Goal: Task Accomplishment & Management: Complete application form

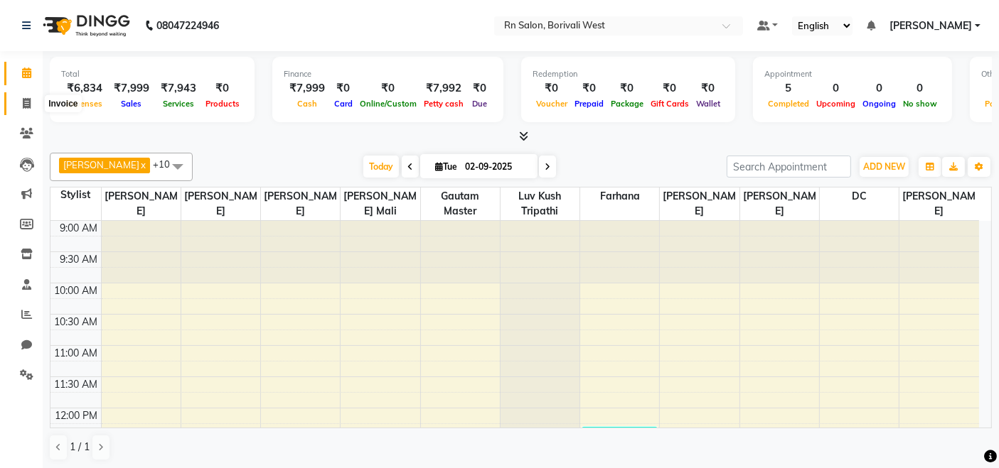
click at [17, 109] on span at bounding box center [26, 104] width 25 height 16
select select "8515"
select select "service"
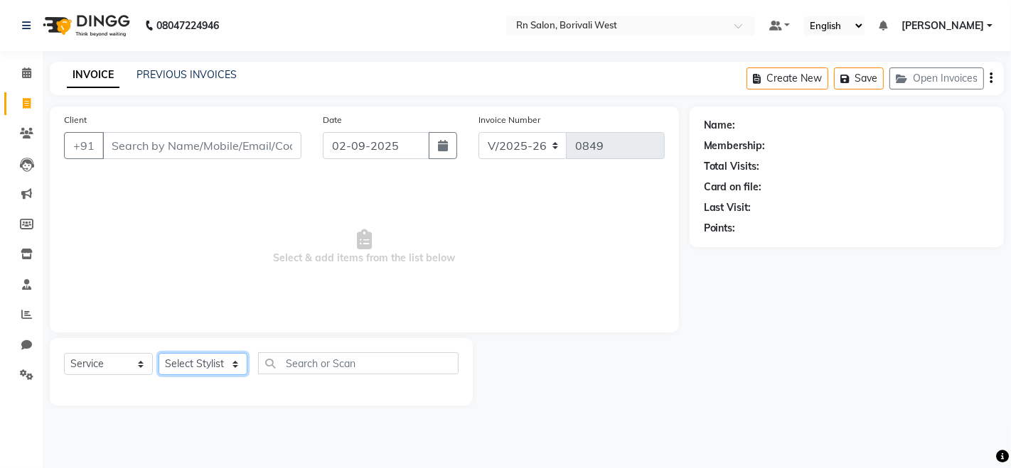
click at [197, 366] on select "Select Stylist Arpita Deshmukh Beena jaiswar DC Deepak Parbat Farhana Gautam ma…" at bounding box center [203, 364] width 89 height 22
select select "83940"
click at [159, 353] on select "Select Stylist Arpita Deshmukh Beena jaiswar DC Deepak Parbat Farhana Gautam ma…" at bounding box center [203, 364] width 89 height 22
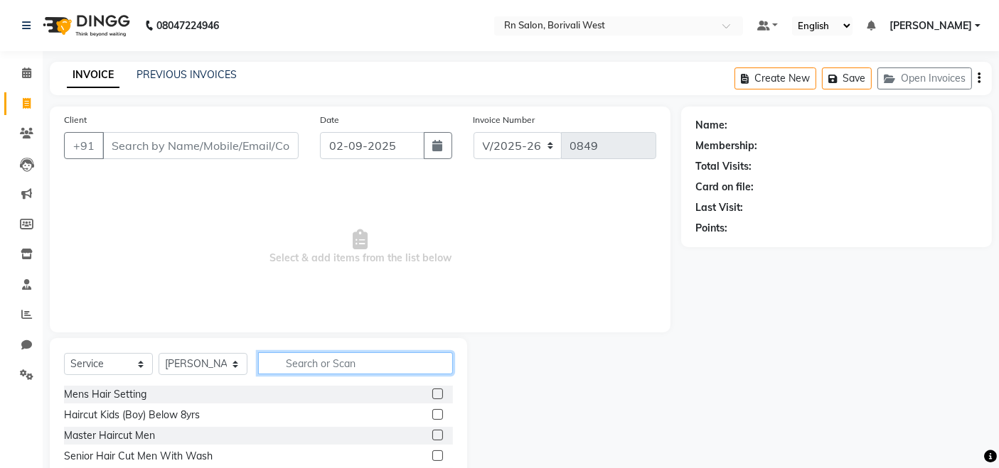
drag, startPoint x: 292, startPoint y: 368, endPoint x: 292, endPoint y: 376, distance: 8.5
click at [292, 376] on div "Select Service Product Membership Package Voucher Prepaid Gift Card Select Styl…" at bounding box center [258, 369] width 389 height 33
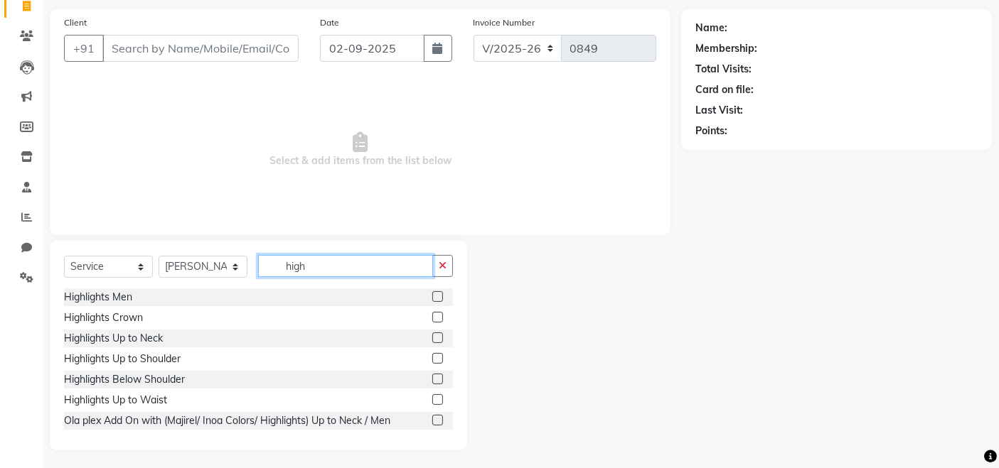
scroll to position [100, 0]
type input "high"
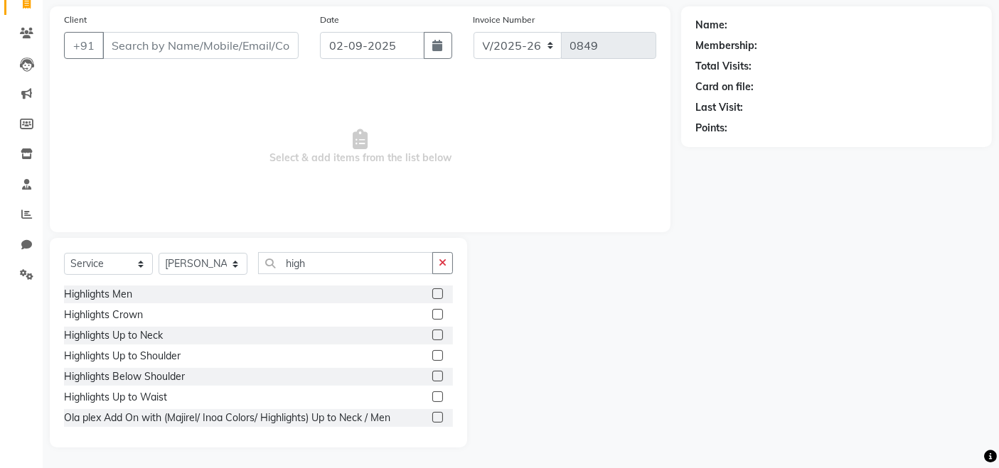
click at [432, 376] on label at bounding box center [437, 376] width 11 height 11
click at [432, 376] on input "checkbox" at bounding box center [436, 377] width 9 height 9
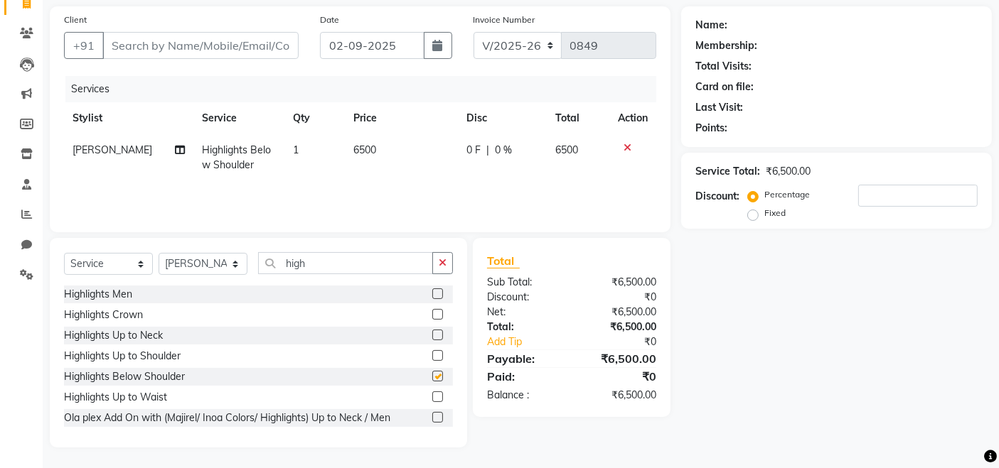
checkbox input "false"
click at [318, 261] on input "high" at bounding box center [345, 263] width 175 height 22
type input "h"
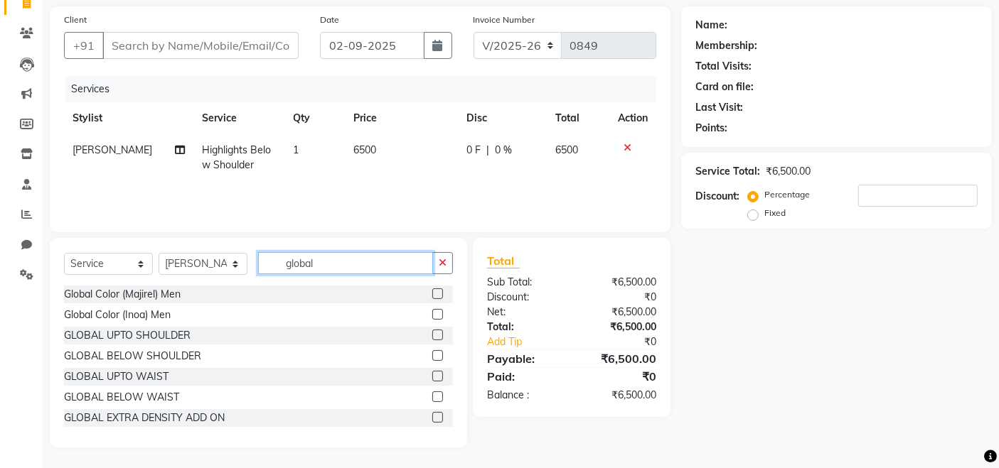
type input "global"
click at [242, 149] on span "Highlights Below Shoulder" at bounding box center [236, 158] width 69 height 28
select select "83940"
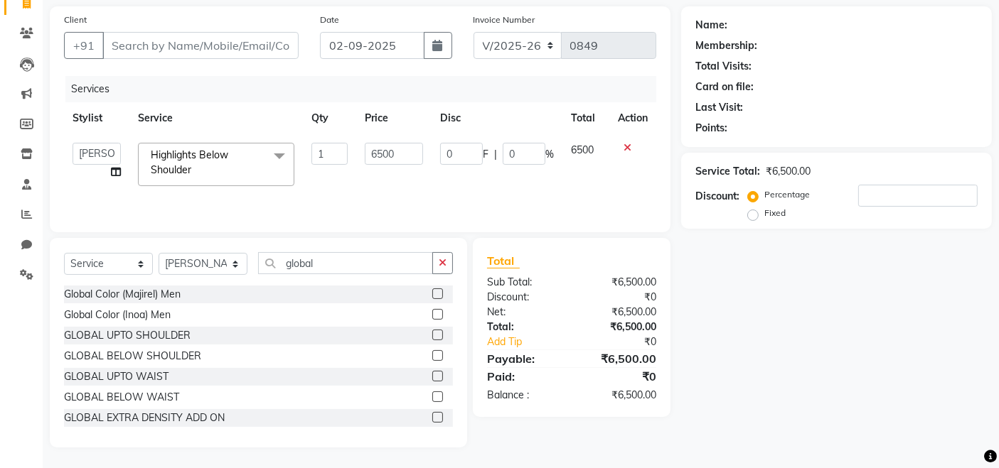
click at [284, 152] on span at bounding box center [279, 156] width 28 height 27
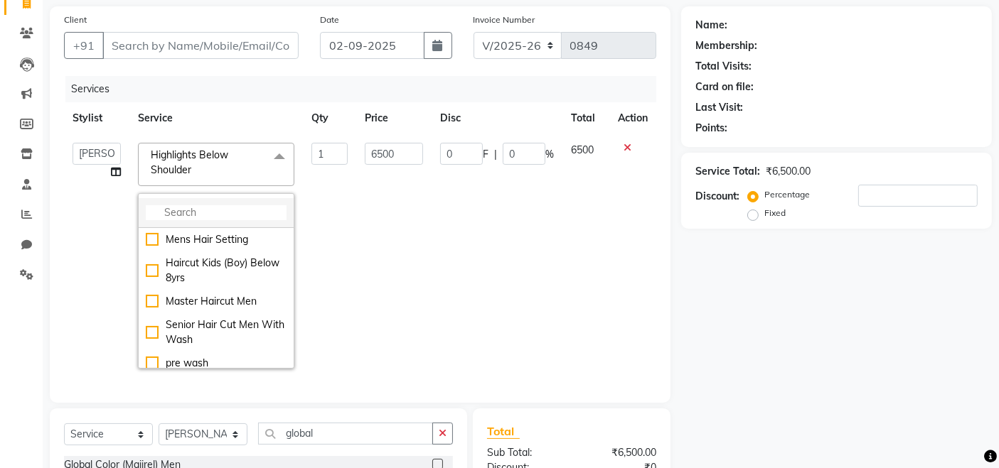
click at [199, 203] on li at bounding box center [216, 213] width 155 height 30
click at [200, 210] on input "multiselect-search" at bounding box center [216, 212] width 141 height 15
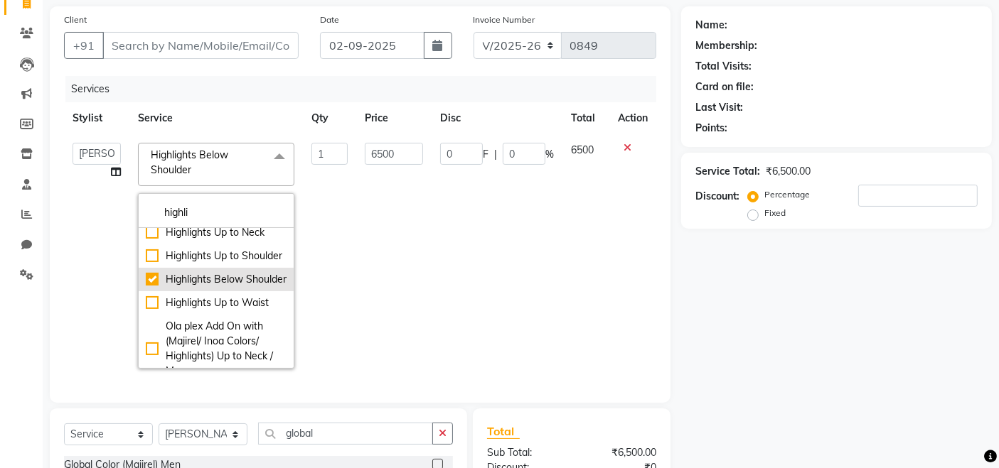
scroll to position [79, 0]
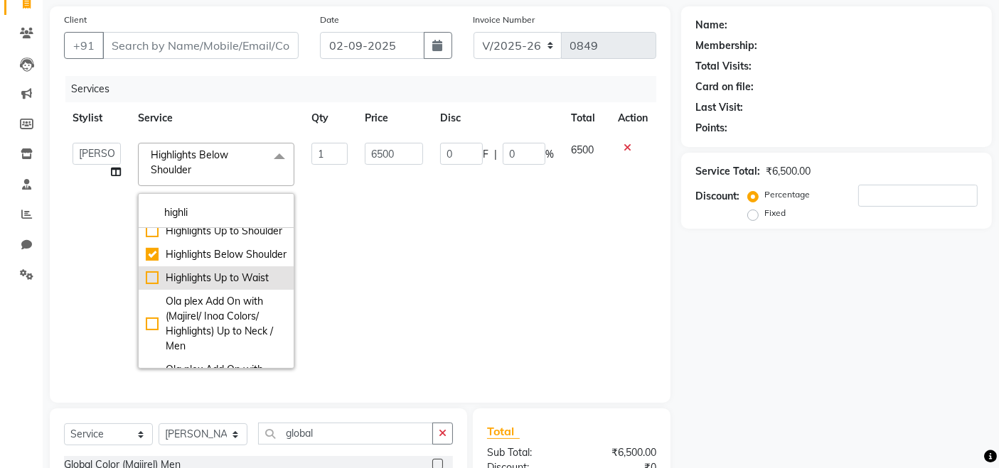
type input "highli"
click at [146, 286] on div "Highlights Up to Waist" at bounding box center [216, 278] width 141 height 15
checkbox input "false"
checkbox input "true"
type input "7500"
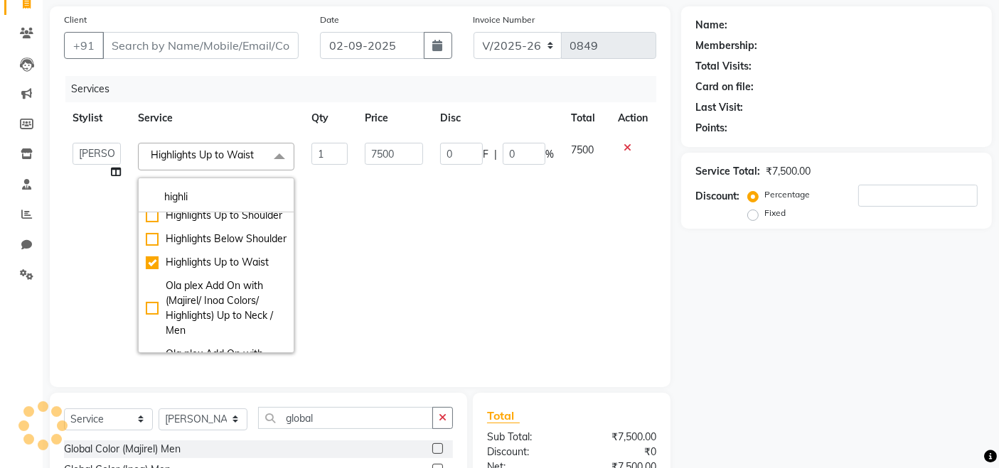
click at [891, 330] on div "Name: Membership: Total Visits: Card on file: Last Visit: Points: Service Total…" at bounding box center [841, 304] width 321 height 596
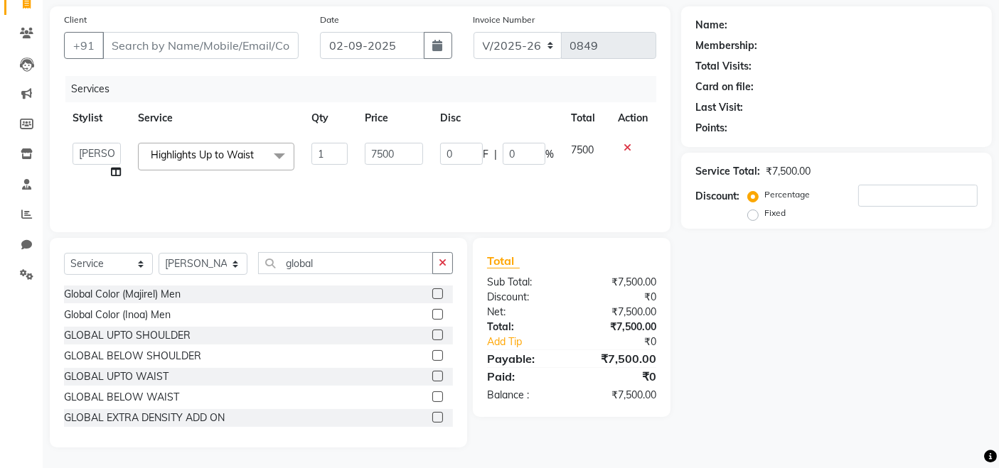
click at [432, 377] on label at bounding box center [437, 376] width 11 height 11
click at [432, 377] on input "checkbox" at bounding box center [436, 377] width 9 height 9
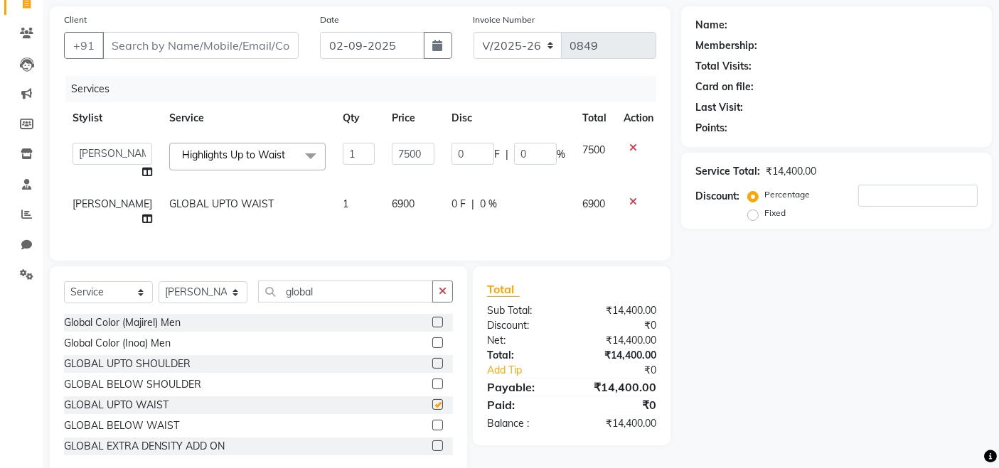
checkbox input "false"
click at [353, 303] on input "global" at bounding box center [345, 292] width 175 height 22
type input "g"
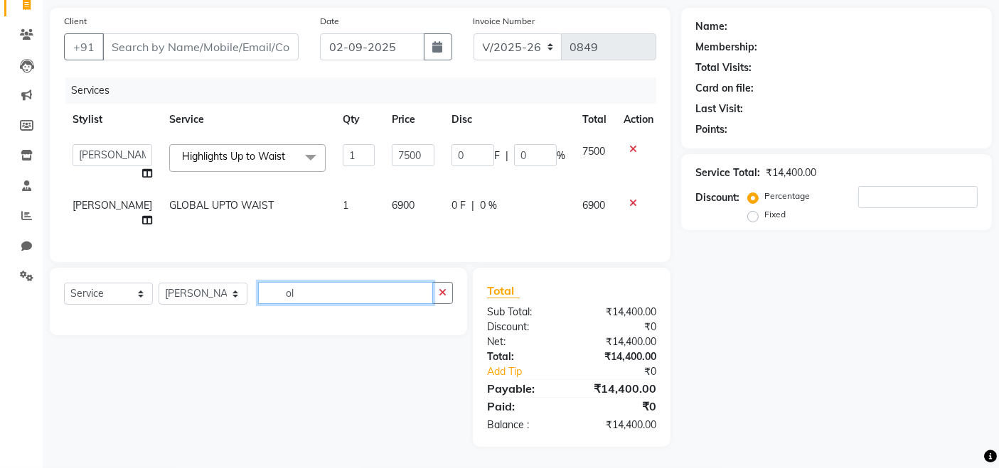
type input "o"
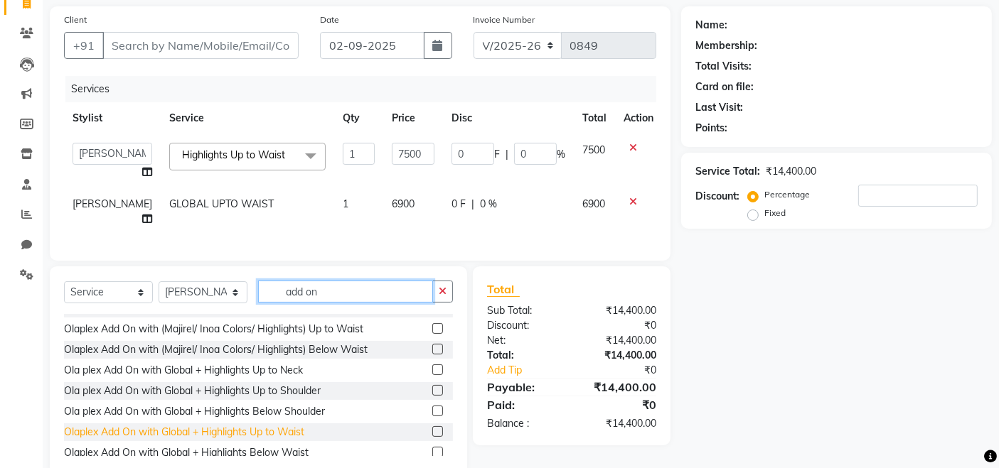
scroll to position [208, 0]
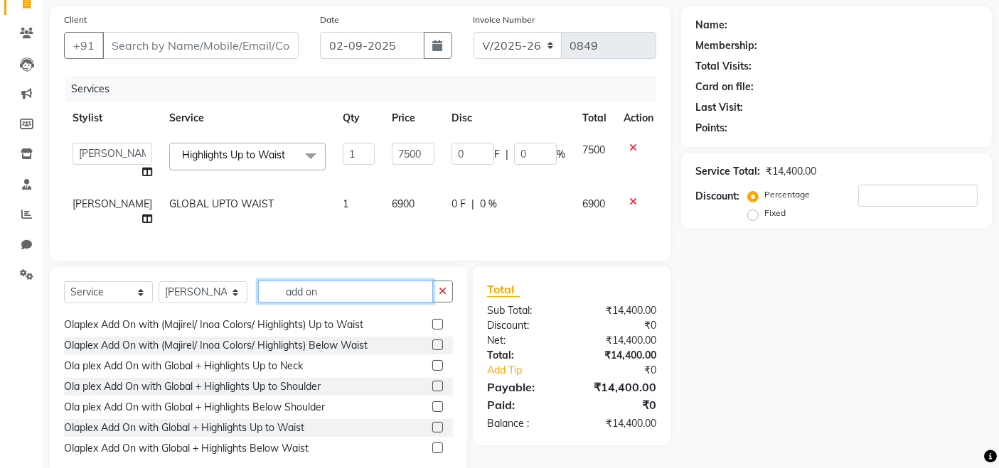
type input "add on"
click at [432, 422] on label at bounding box center [437, 427] width 11 height 11
click at [432, 424] on input "checkbox" at bounding box center [436, 428] width 9 height 9
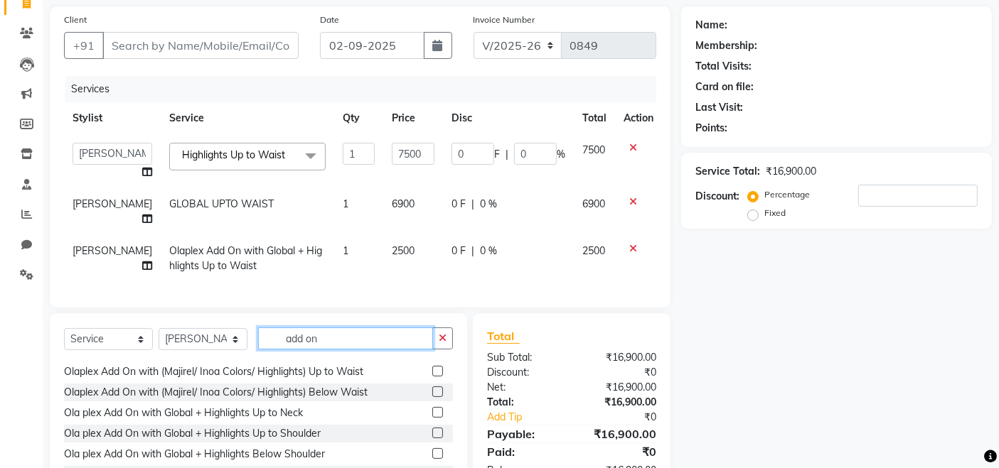
checkbox input "false"
click at [314, 350] on input "add on" at bounding box center [345, 339] width 175 height 22
type input "a"
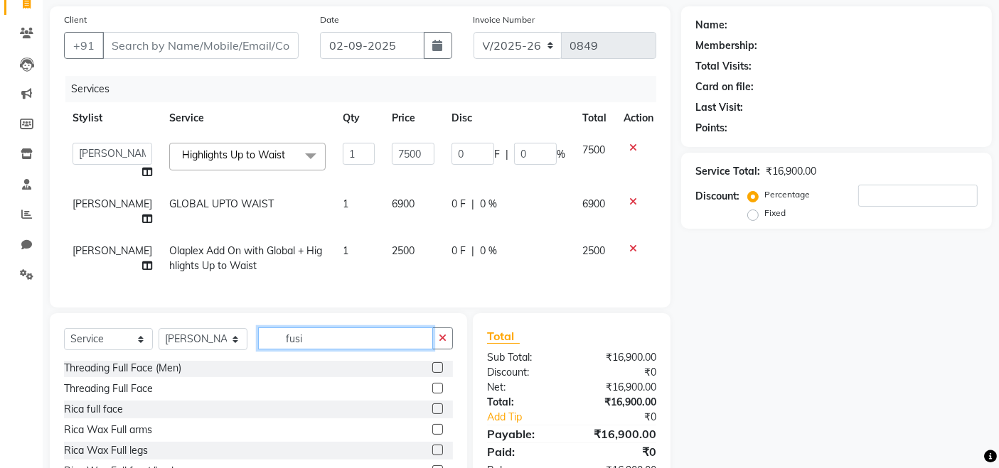
scroll to position [0, 0]
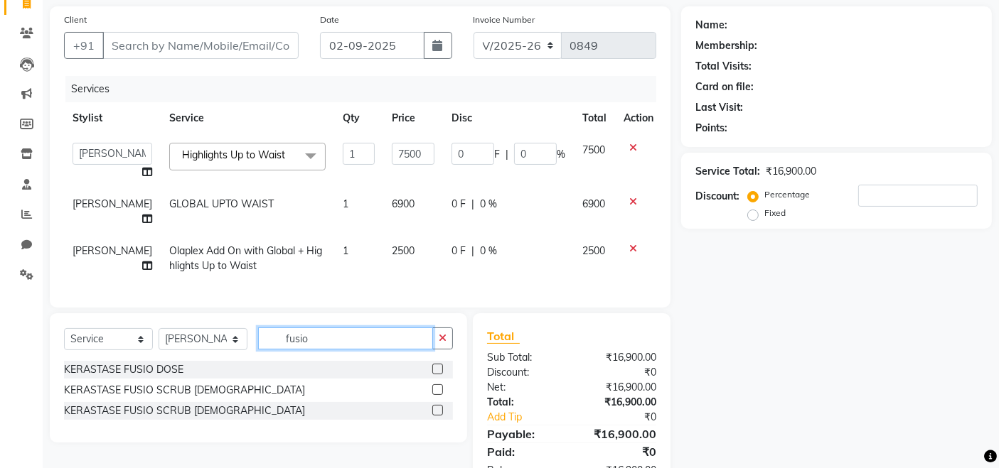
type input "fusio"
click at [437, 375] on label at bounding box center [437, 369] width 11 height 11
click at [437, 375] on input "checkbox" at bounding box center [436, 369] width 9 height 9
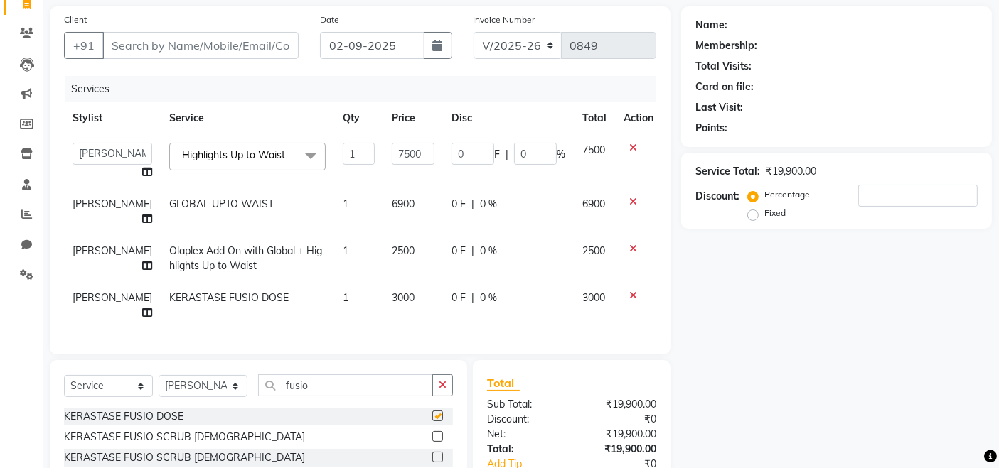
scroll to position [203, 0]
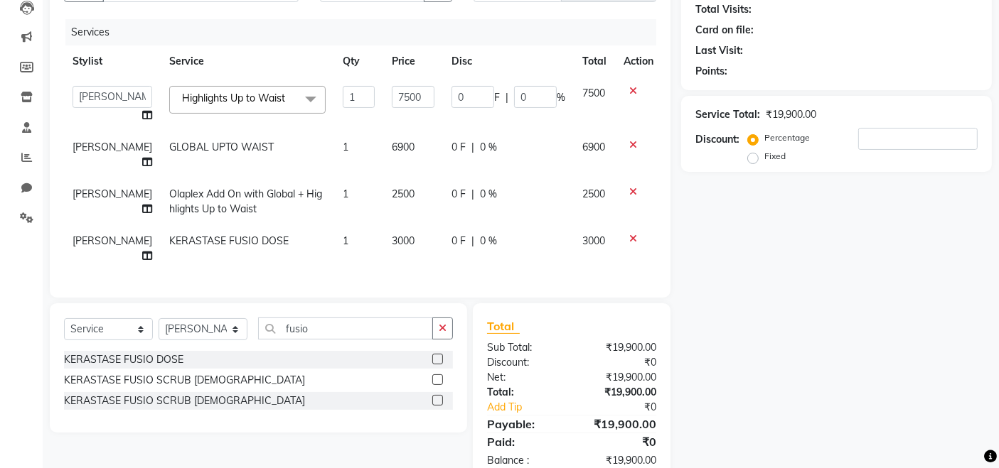
checkbox input "false"
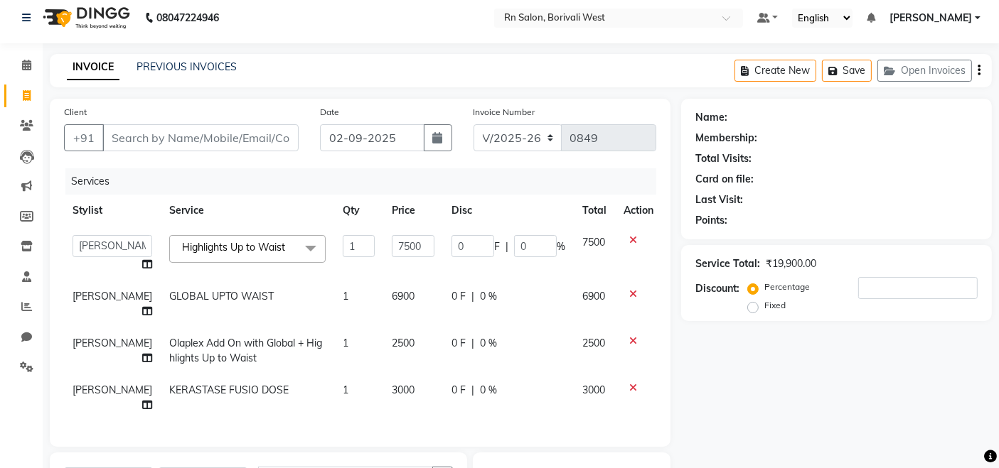
scroll to position [0, 0]
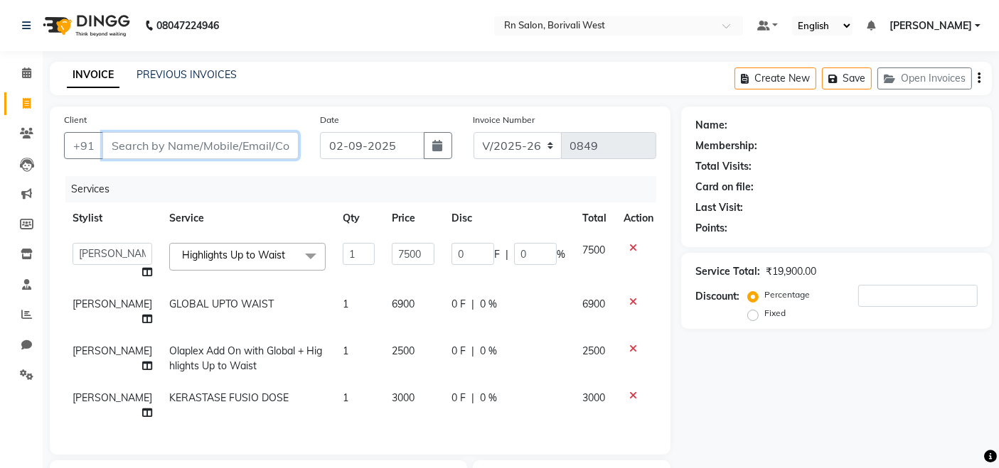
click at [211, 151] on input "Client" at bounding box center [200, 145] width 196 height 27
type input "n"
type input "0"
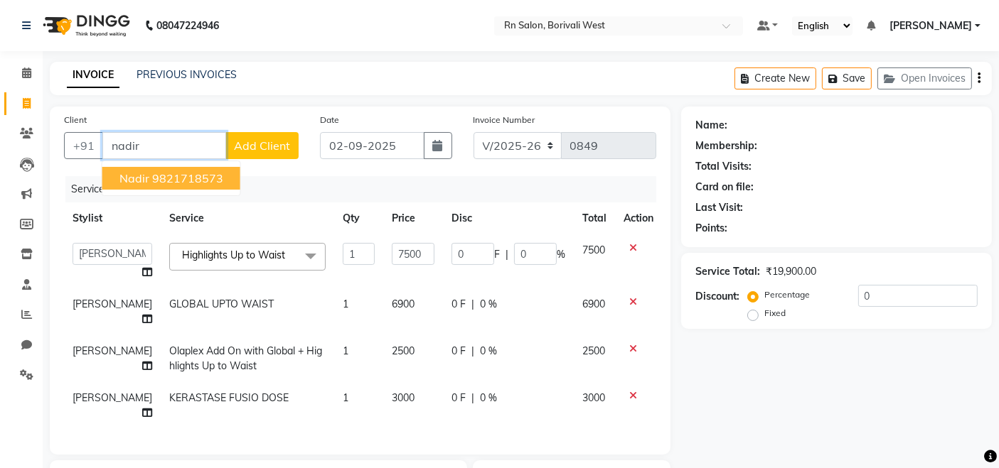
click at [223, 176] on button "nadir 9821718573" at bounding box center [171, 178] width 138 height 23
type input "9821718573"
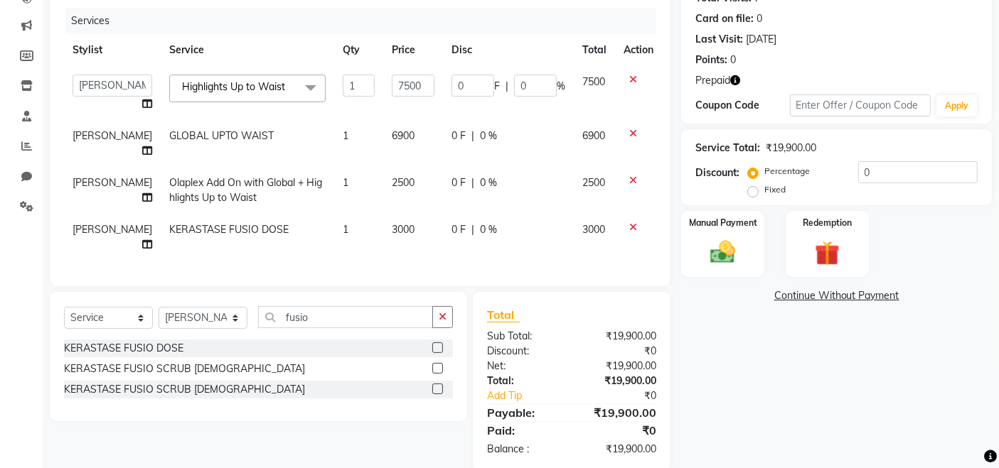
scroll to position [203, 0]
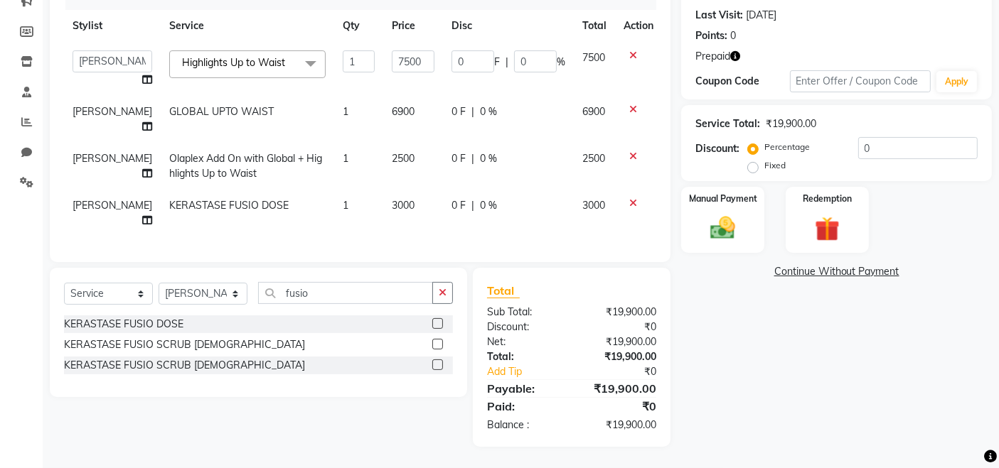
click at [839, 402] on div "Name: Nadir Membership: No Active Membership Total Visits: 7 Card on file: 0 La…" at bounding box center [841, 180] width 321 height 533
click at [392, 199] on span "3000" at bounding box center [403, 205] width 23 height 13
select select "83940"
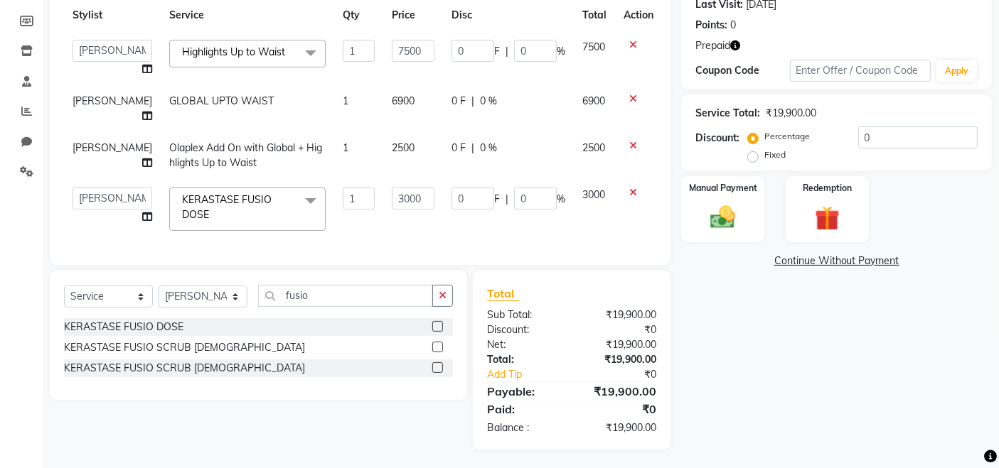
click at [799, 391] on div "Name: Nadir Membership: No Active Membership Total Visits: 7 Card on file: 0 La…" at bounding box center [841, 176] width 321 height 547
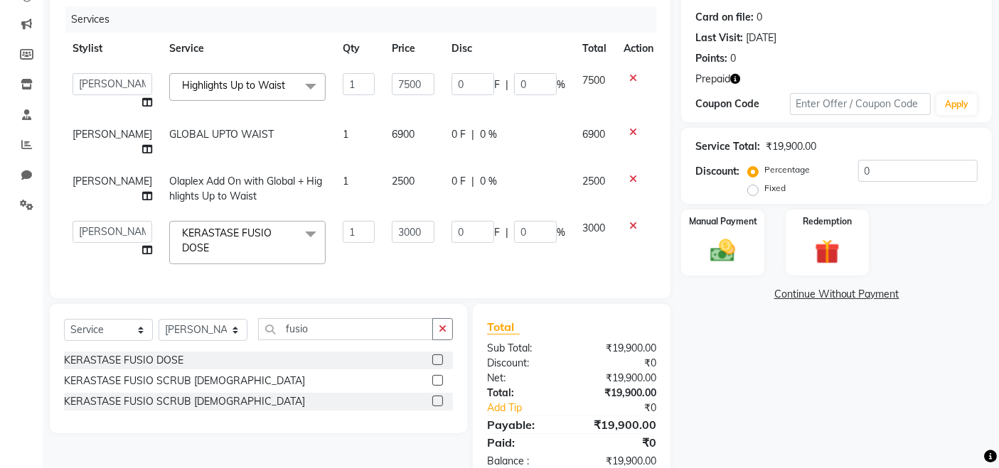
scroll to position [138, 0]
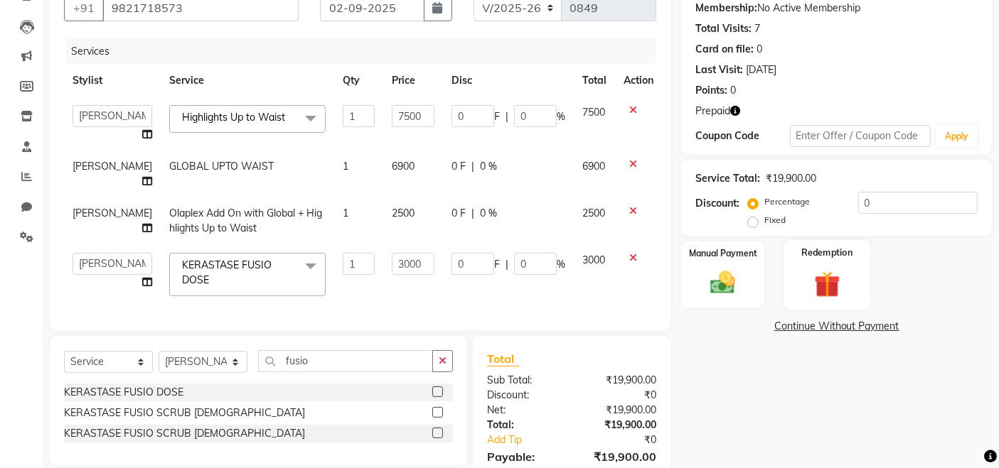
click at [808, 294] on img at bounding box center [826, 284] width 43 height 33
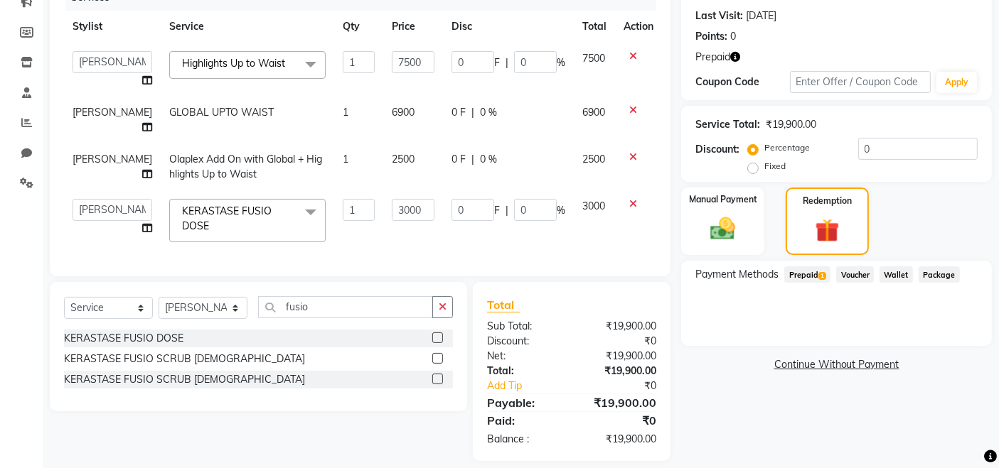
scroll to position [217, 0]
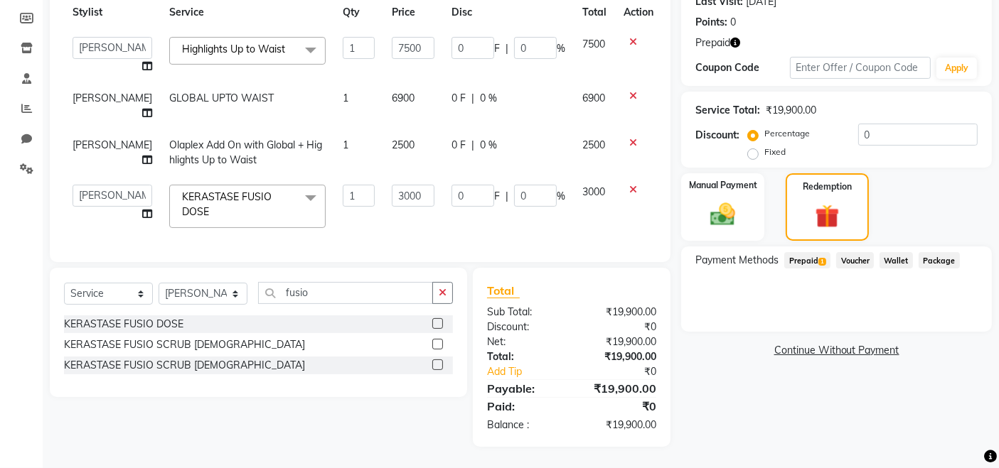
click at [794, 252] on span "Prepaid 1" at bounding box center [807, 260] width 46 height 16
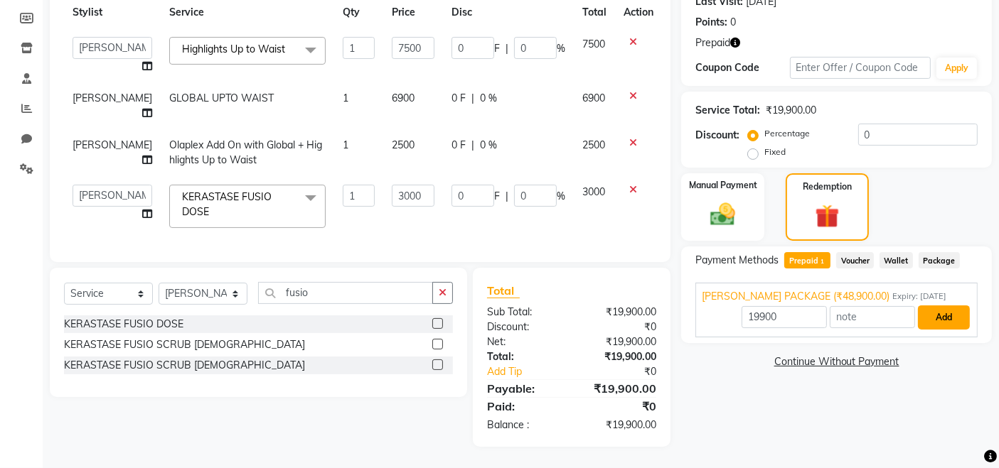
click at [933, 312] on button "Add" at bounding box center [944, 318] width 52 height 24
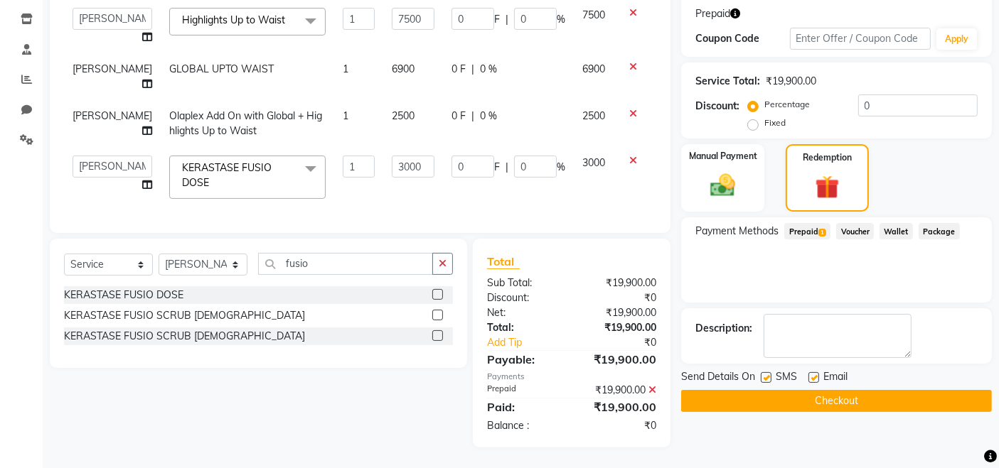
scroll to position [246, 0]
click at [816, 372] on label at bounding box center [813, 377] width 11 height 11
click at [816, 373] on input "checkbox" at bounding box center [812, 377] width 9 height 9
checkbox input "false"
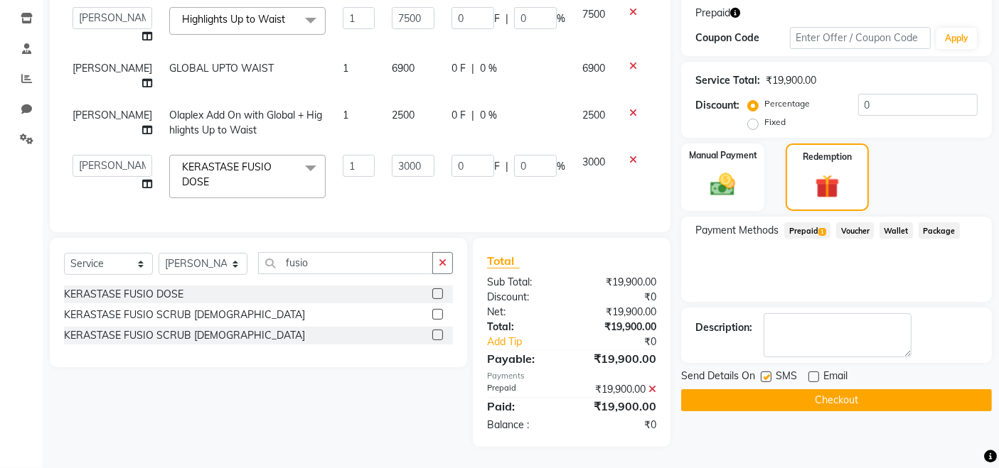
click at [818, 390] on button "Checkout" at bounding box center [836, 401] width 311 height 22
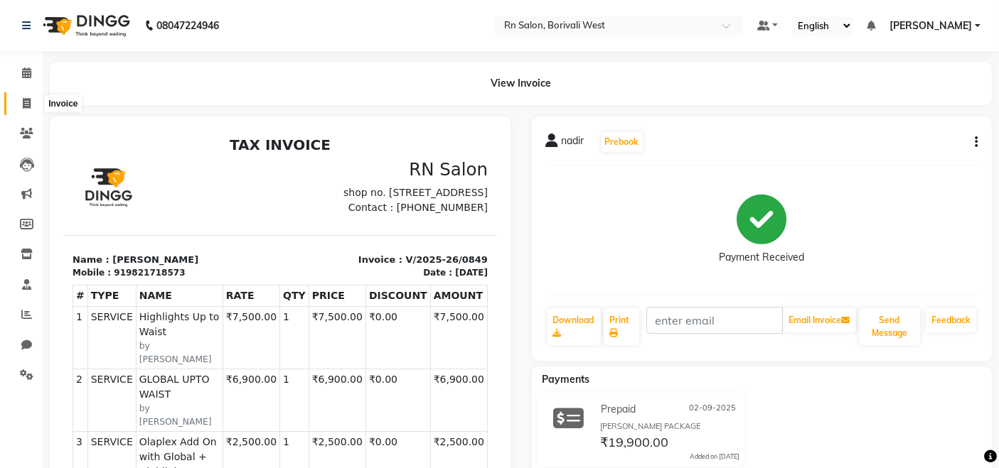
click at [30, 103] on icon at bounding box center [27, 103] width 8 height 11
select select "8515"
select select "service"
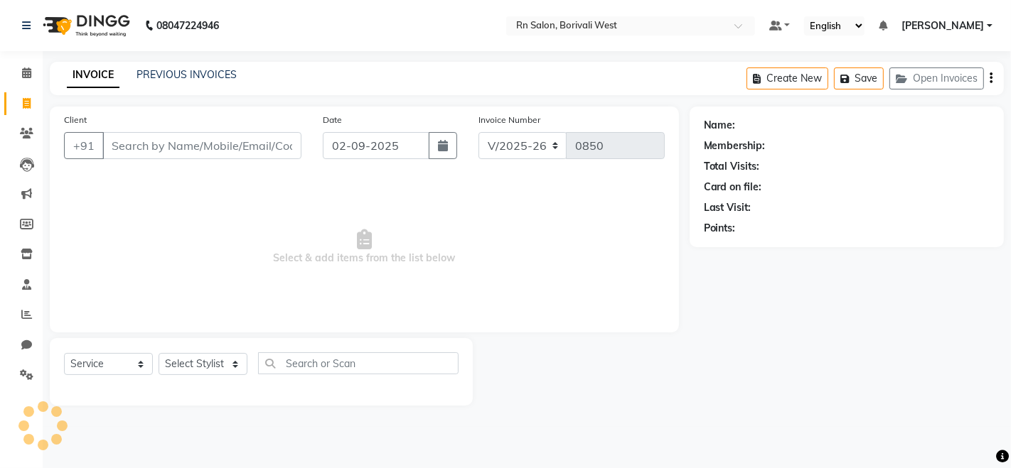
drag, startPoint x: 202, startPoint y: 139, endPoint x: 202, endPoint y: 152, distance: 13.5
click at [202, 152] on input "Client" at bounding box center [201, 145] width 199 height 27
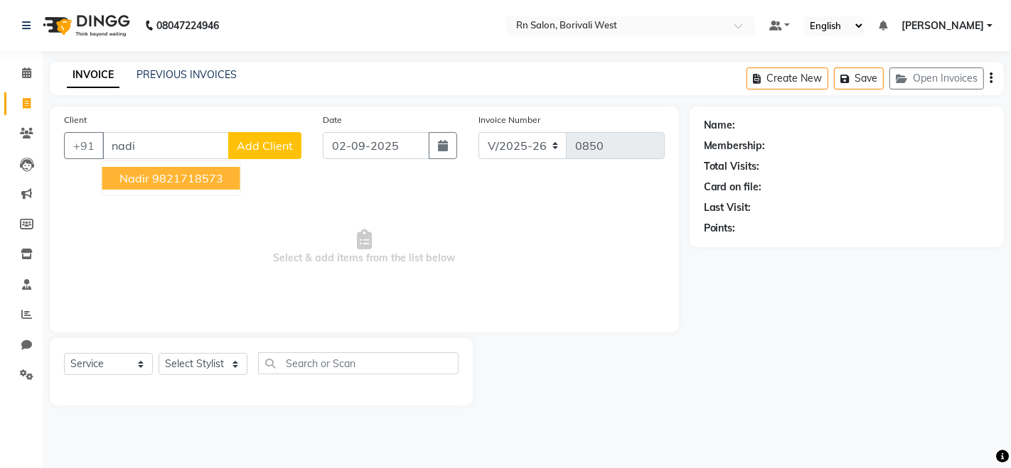
click at [200, 179] on ngb-highlight "9821718573" at bounding box center [187, 178] width 71 height 14
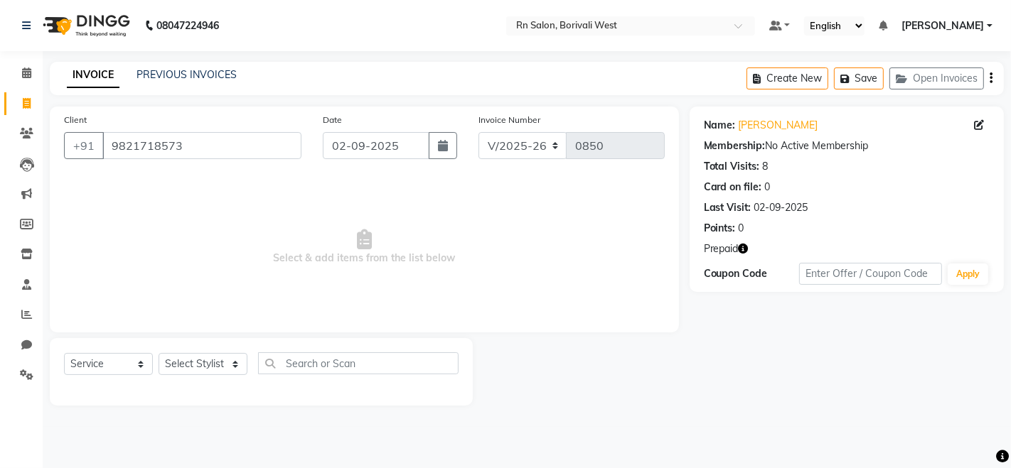
click at [745, 251] on icon "button" at bounding box center [744, 249] width 10 height 10
click at [824, 387] on div "Name: Nadir Membership: No Active Membership Total Visits: 8 Card on file: 0 La…" at bounding box center [852, 256] width 325 height 299
click at [221, 144] on input "9821718573" at bounding box center [201, 145] width 199 height 27
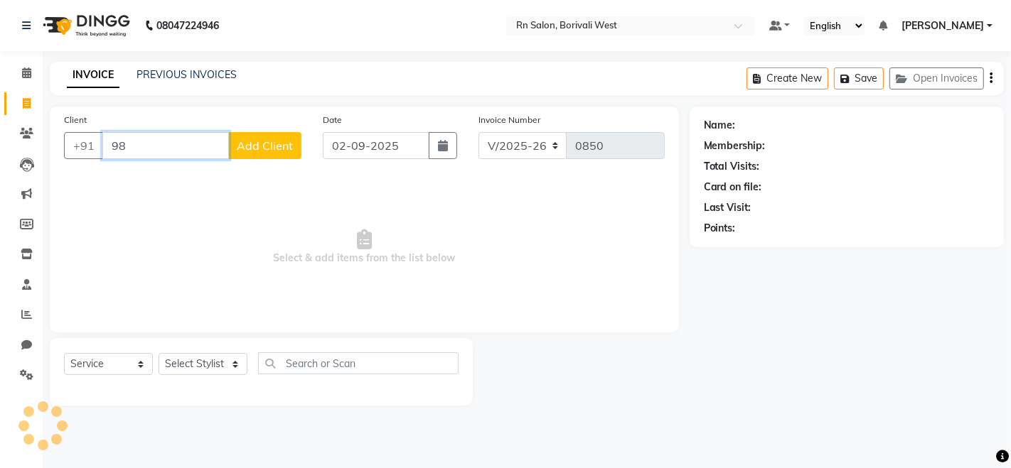
type input "9"
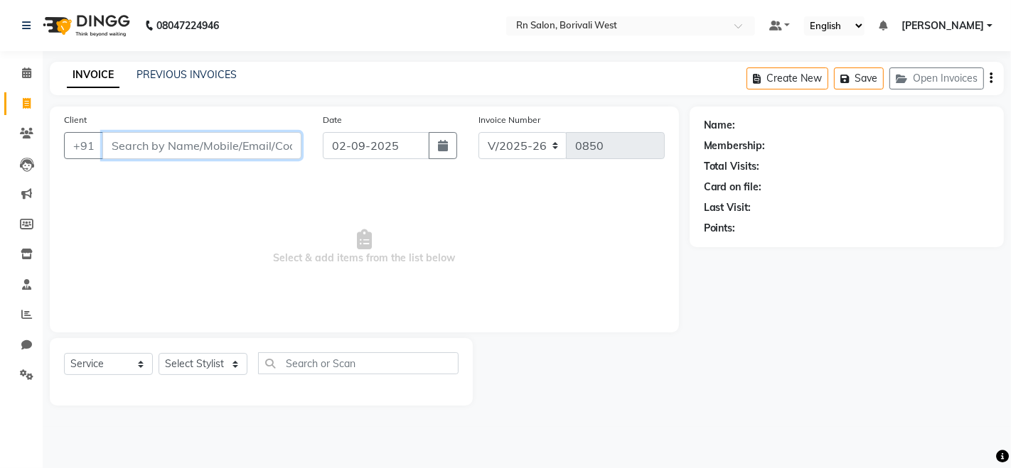
click at [174, 149] on input "Client" at bounding box center [201, 145] width 199 height 27
click at [265, 155] on input "Client" at bounding box center [201, 145] width 199 height 27
click at [239, 358] on select "Select Stylist Arpita Deshmukh Beena jaiswar DC Deepak Parbat Farhana Gautam ma…" at bounding box center [203, 364] width 89 height 22
select select "83940"
click at [299, 375] on div "Select Service Product Membership Package Voucher Prepaid Gift Card Select Styl…" at bounding box center [261, 369] width 395 height 33
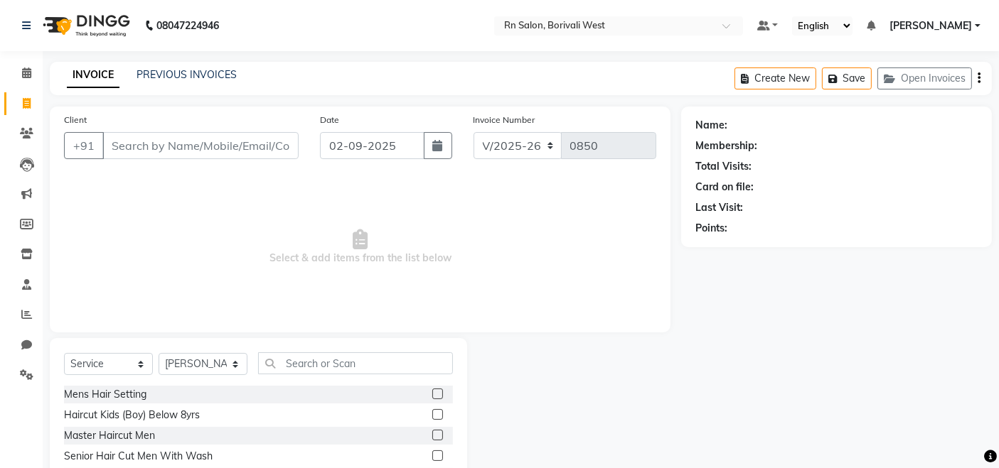
click at [302, 348] on div "Select Service Product Membership Package Voucher Prepaid Gift Card Select Styl…" at bounding box center [258, 443] width 417 height 210
click at [302, 358] on input "text" at bounding box center [355, 364] width 195 height 22
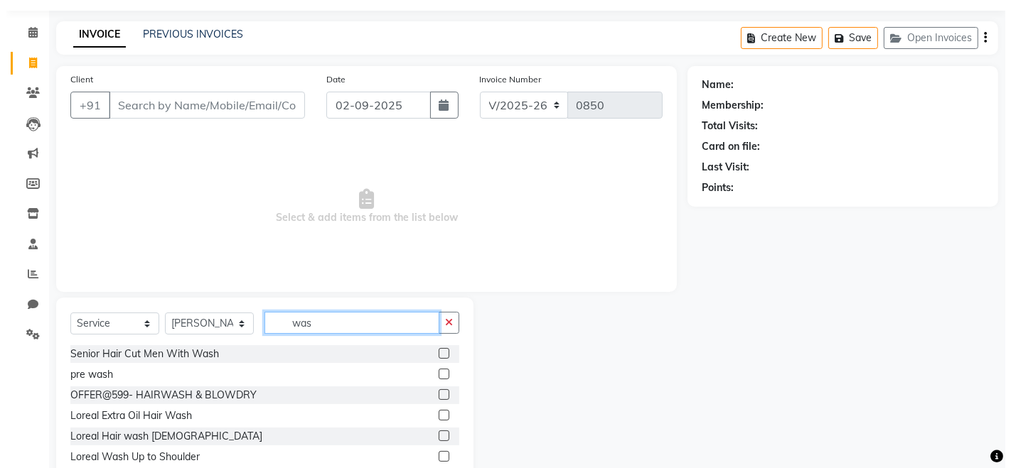
scroll to position [100, 0]
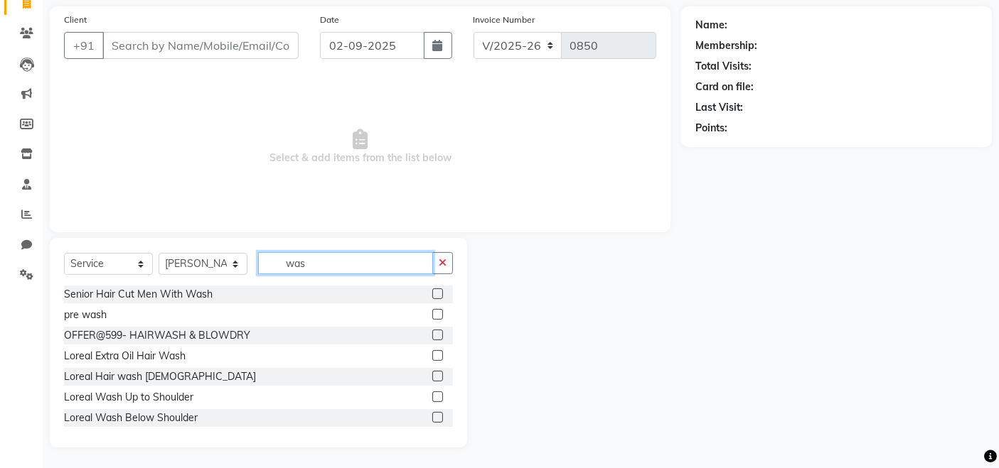
type input "was"
click at [432, 402] on div at bounding box center [436, 399] width 9 height 15
click at [419, 396] on div "Loreal Wash Up to Shoulder" at bounding box center [258, 398] width 389 height 18
click at [432, 397] on label at bounding box center [437, 397] width 11 height 11
click at [432, 397] on input "checkbox" at bounding box center [436, 397] width 9 height 9
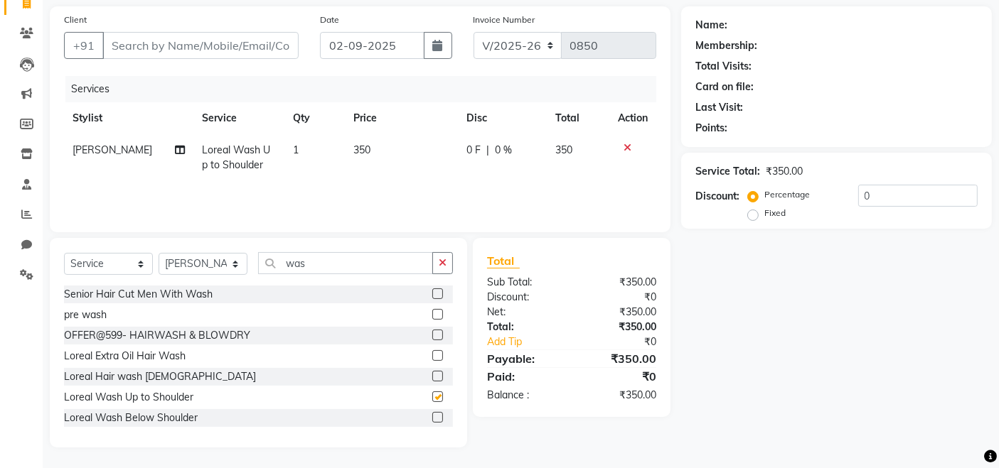
checkbox input "false"
drag, startPoint x: 231, startPoint y: 33, endPoint x: 231, endPoint y: 44, distance: 11.4
click at [231, 44] on input "Client" at bounding box center [200, 45] width 196 height 27
click at [146, 36] on input "Client" at bounding box center [200, 45] width 196 height 27
click at [628, 147] on icon at bounding box center [627, 148] width 8 height 10
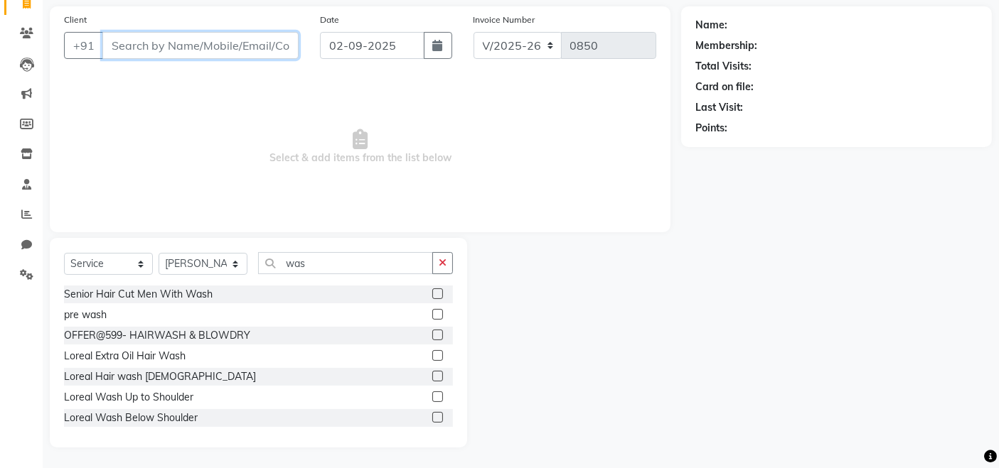
click at [196, 45] on input "Client" at bounding box center [200, 45] width 196 height 27
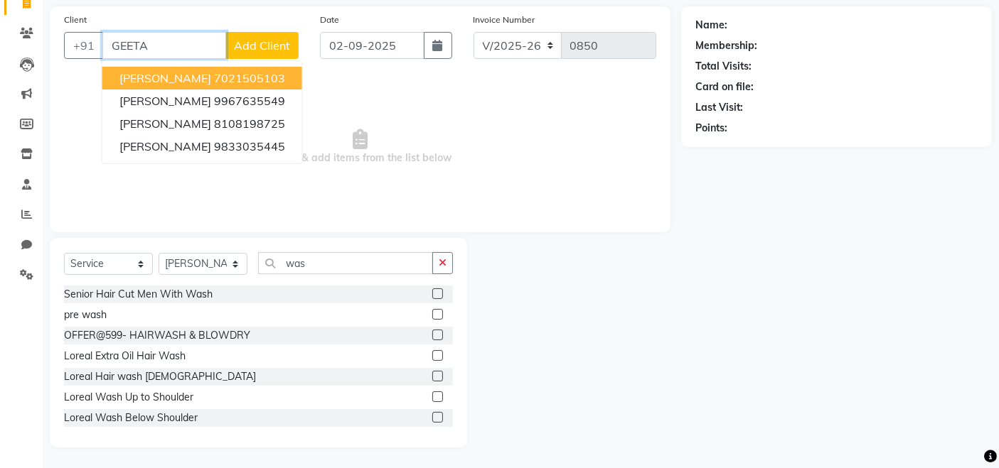
click at [156, 40] on input "GEETA" at bounding box center [164, 45] width 124 height 27
type input "G"
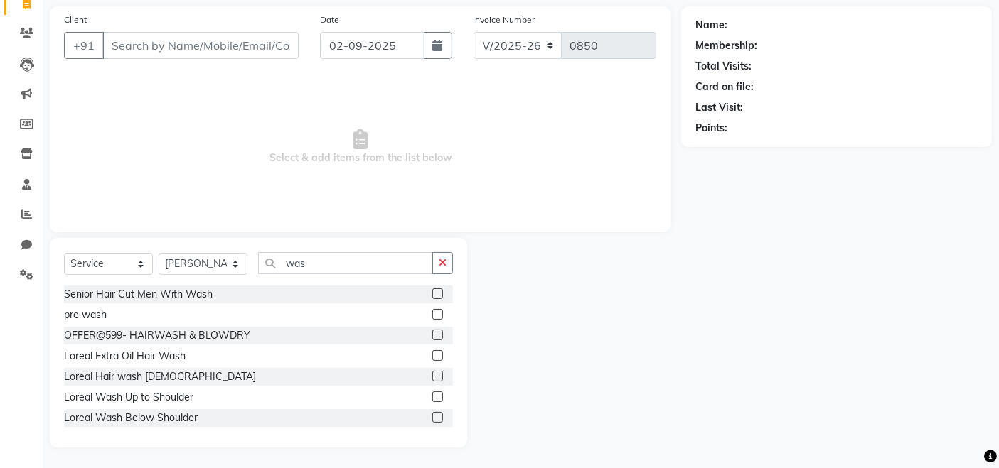
click at [432, 419] on label at bounding box center [437, 417] width 11 height 11
click at [432, 419] on input "checkbox" at bounding box center [436, 418] width 9 height 9
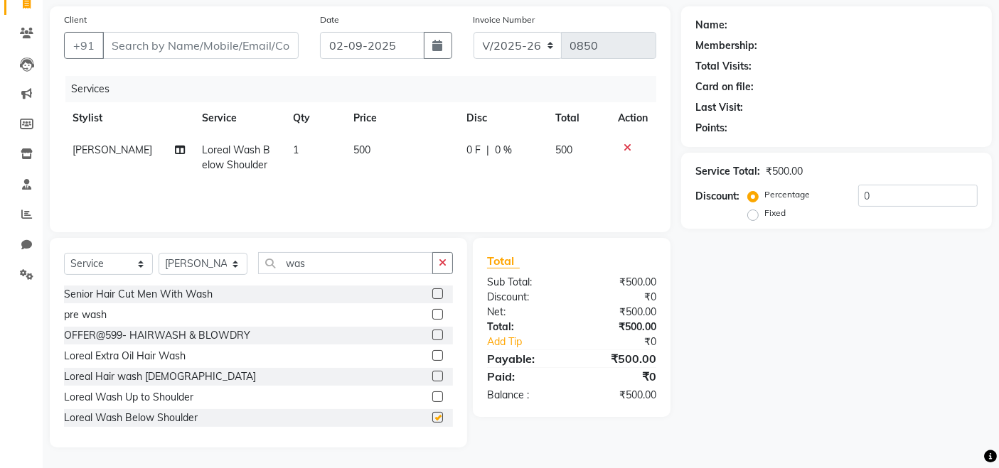
checkbox input "false"
click at [156, 39] on input "Client" at bounding box center [200, 45] width 196 height 27
click at [148, 49] on input "98198540900" at bounding box center [164, 45] width 124 height 27
type input "9819840900"
click at [245, 36] on button "Add Client" at bounding box center [261, 45] width 73 height 27
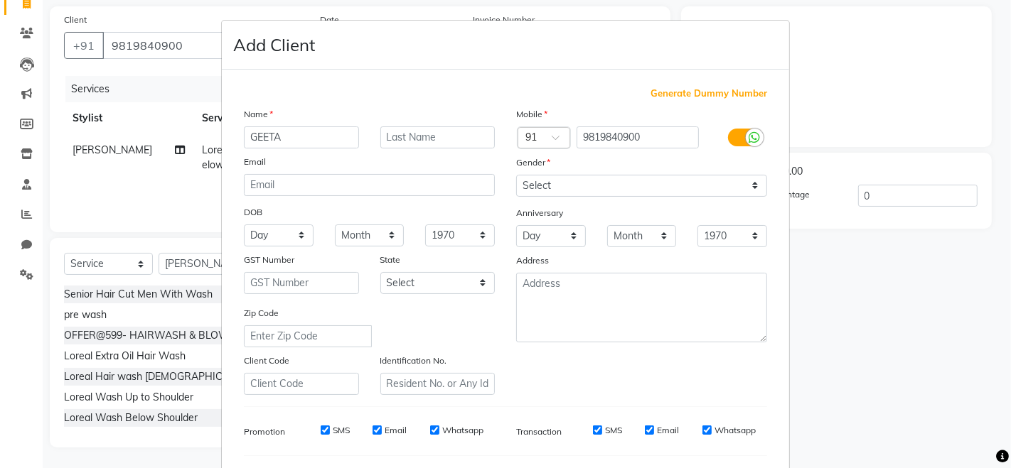
type input "GEETA"
click at [456, 137] on input "text" at bounding box center [437, 138] width 115 height 22
type input "BADLANI"
drag, startPoint x: 542, startPoint y: 173, endPoint x: 542, endPoint y: 183, distance: 10.0
click at [542, 175] on select "Select Male Female Other Prefer Not To Say" at bounding box center [641, 186] width 251 height 22
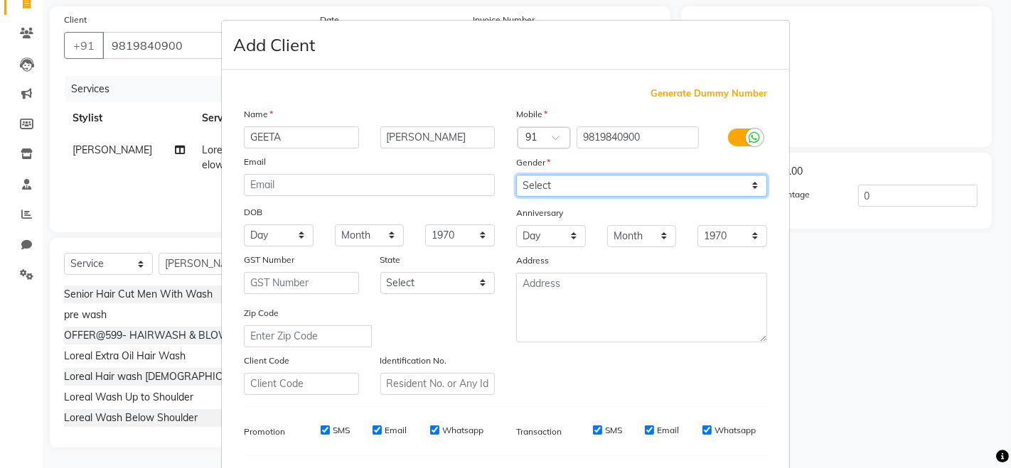
select select "female"
click at [516, 175] on select "Select Male Female Other Prefer Not To Say" at bounding box center [641, 186] width 251 height 22
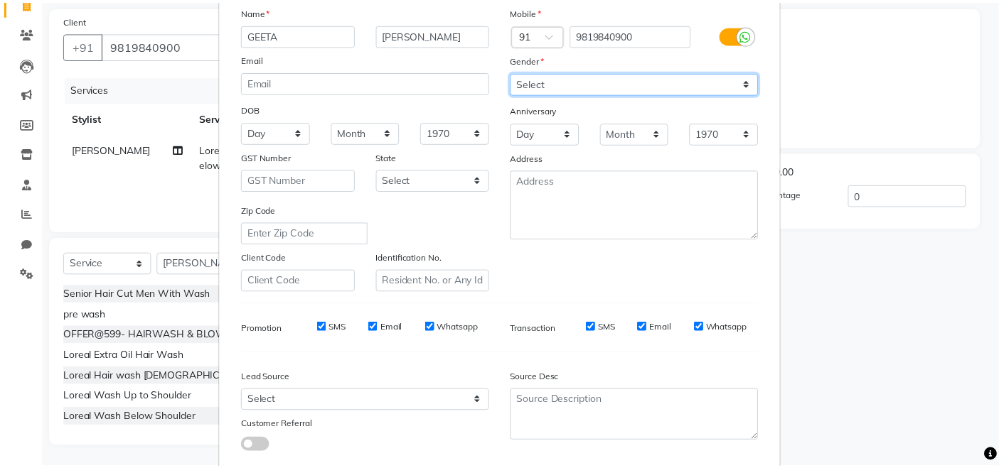
scroll to position [186, 0]
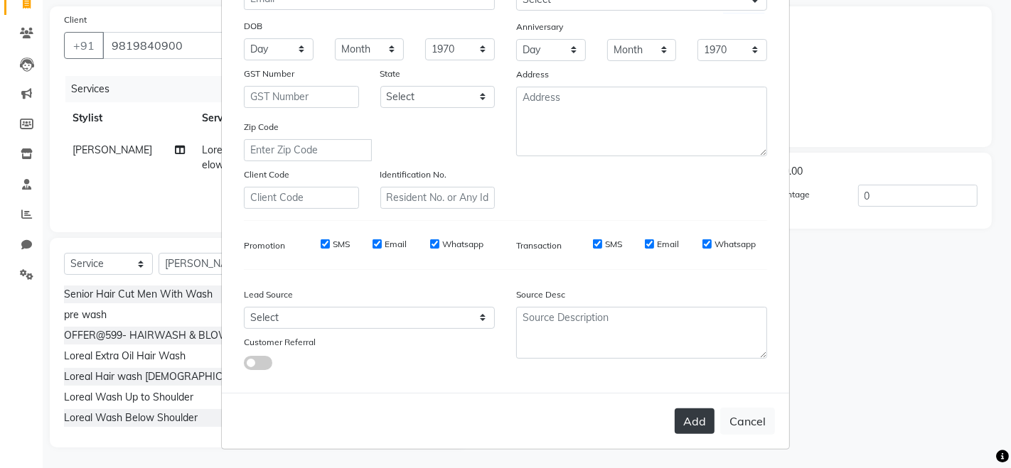
click at [680, 419] on button "Add" at bounding box center [695, 422] width 40 height 26
select select
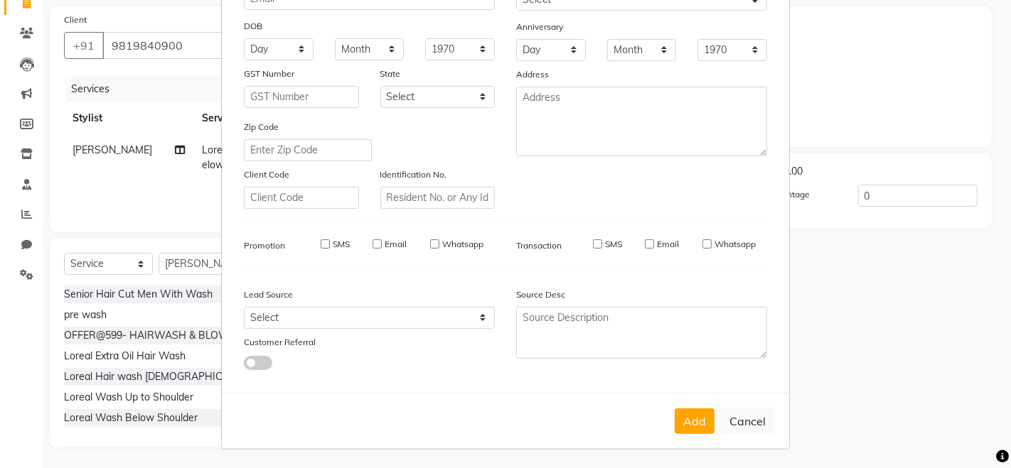
select select
checkbox input "false"
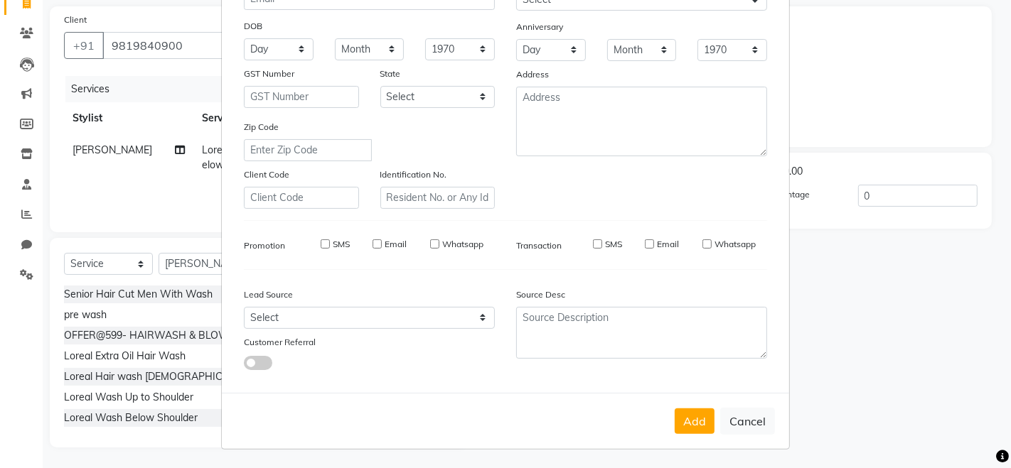
checkbox input "false"
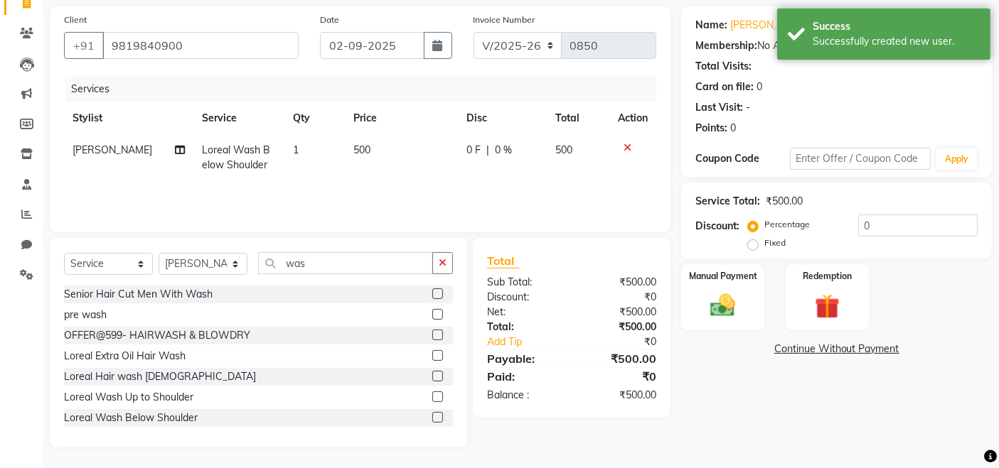
click at [499, 161] on td "0 F | 0 %" at bounding box center [502, 157] width 89 height 47
select select "83940"
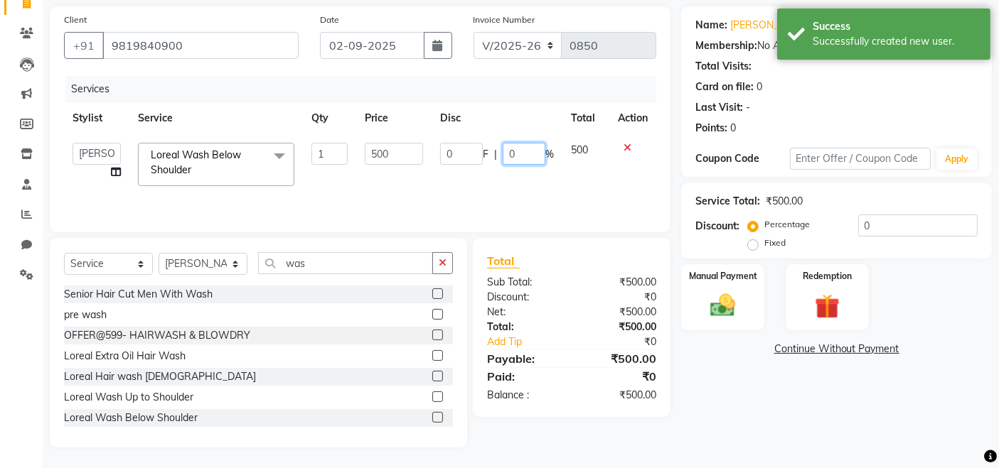
click at [527, 152] on input "0" at bounding box center [524, 154] width 43 height 22
type input "20"
click at [707, 382] on div "Name: Geeta Badlani Membership: No Active Membership Total Visits: Card on file…" at bounding box center [841, 226] width 321 height 441
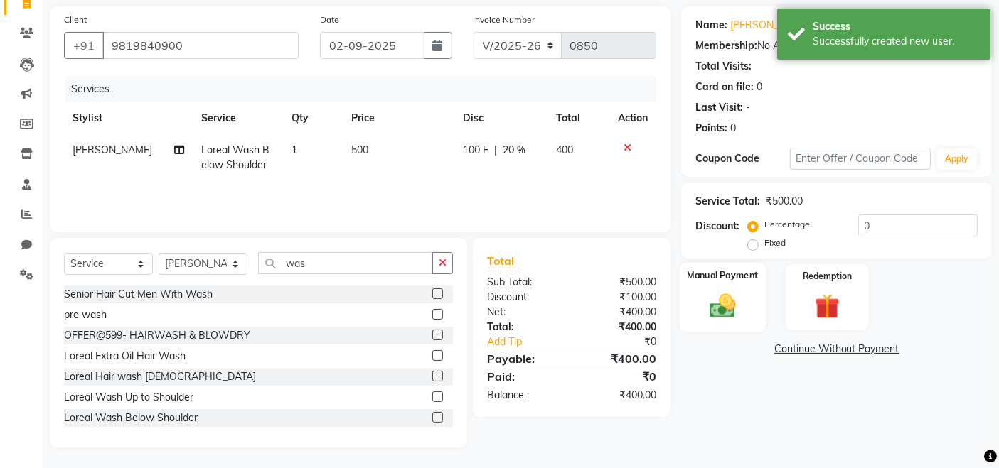
click at [714, 302] on img at bounding box center [723, 306] width 43 height 30
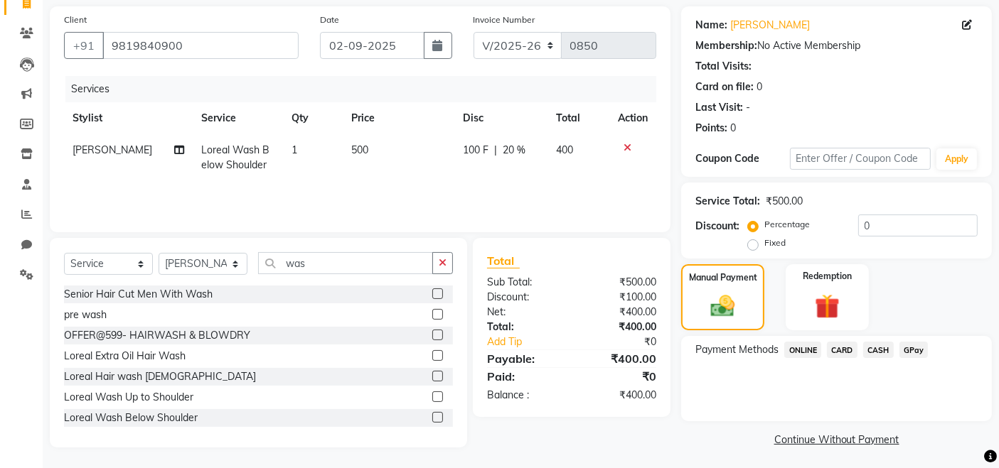
click at [875, 353] on span "CASH" at bounding box center [878, 350] width 31 height 16
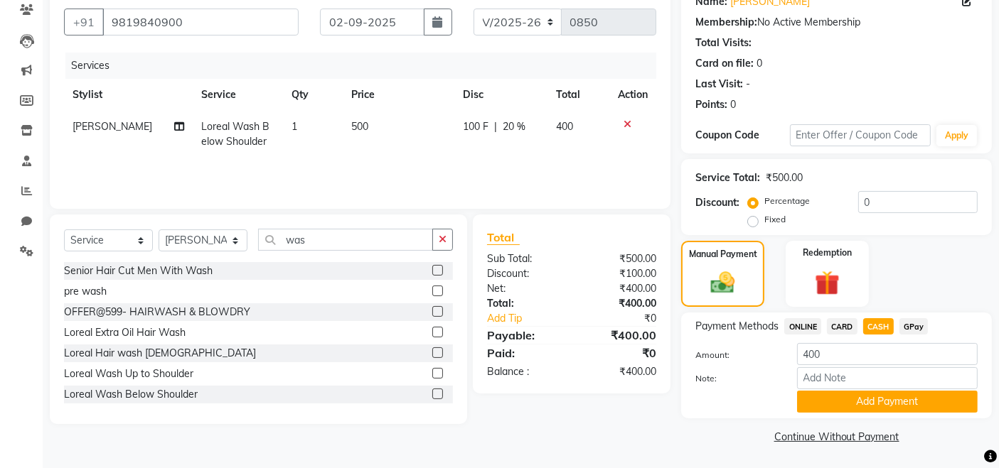
click at [888, 405] on button "Add Payment" at bounding box center [887, 402] width 181 height 22
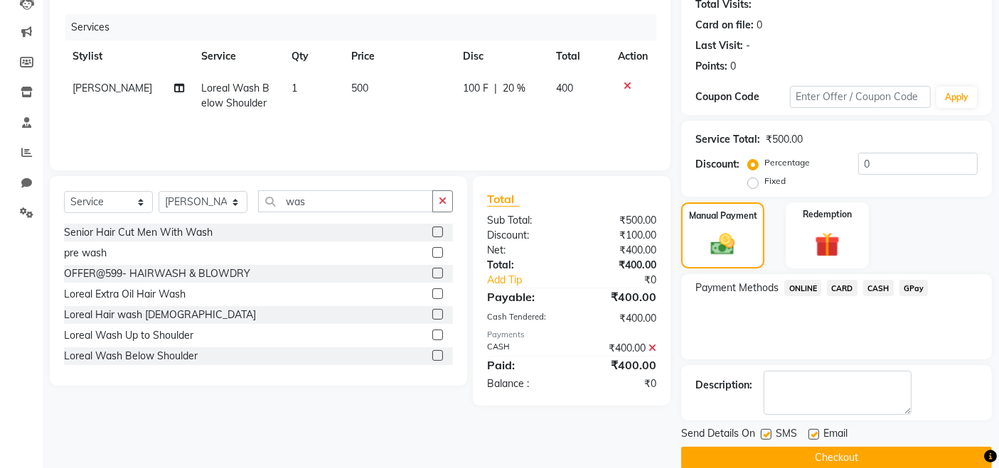
scroll to position [183, 0]
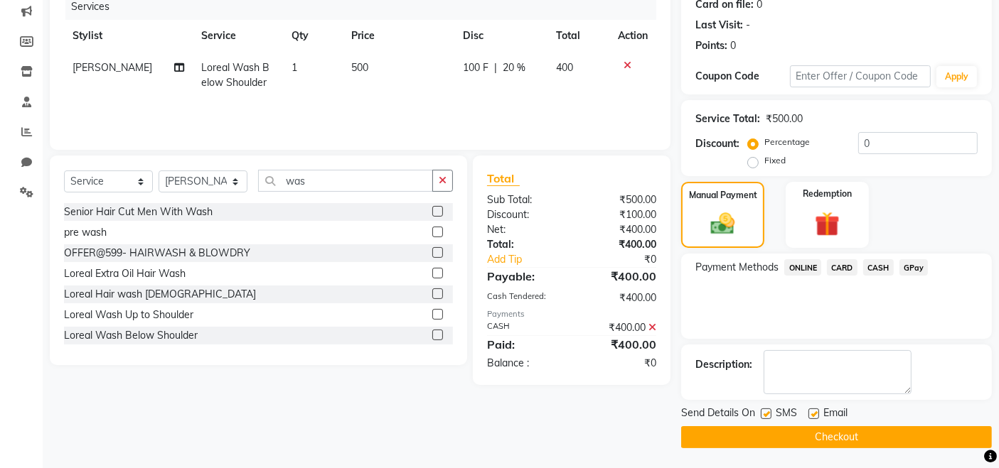
click at [812, 416] on label at bounding box center [813, 414] width 11 height 11
click at [812, 416] on input "checkbox" at bounding box center [812, 414] width 9 height 9
checkbox input "false"
click at [790, 429] on button "Checkout" at bounding box center [836, 438] width 311 height 22
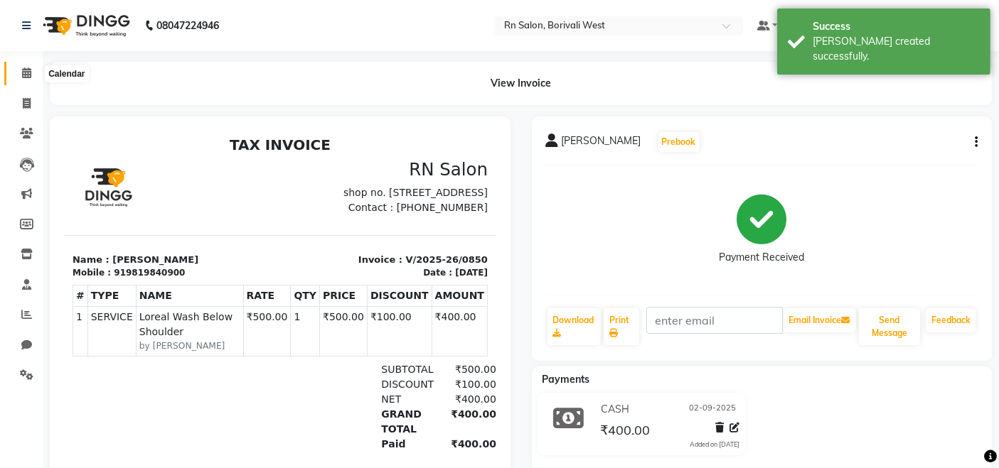
click at [29, 65] on span at bounding box center [26, 73] width 25 height 16
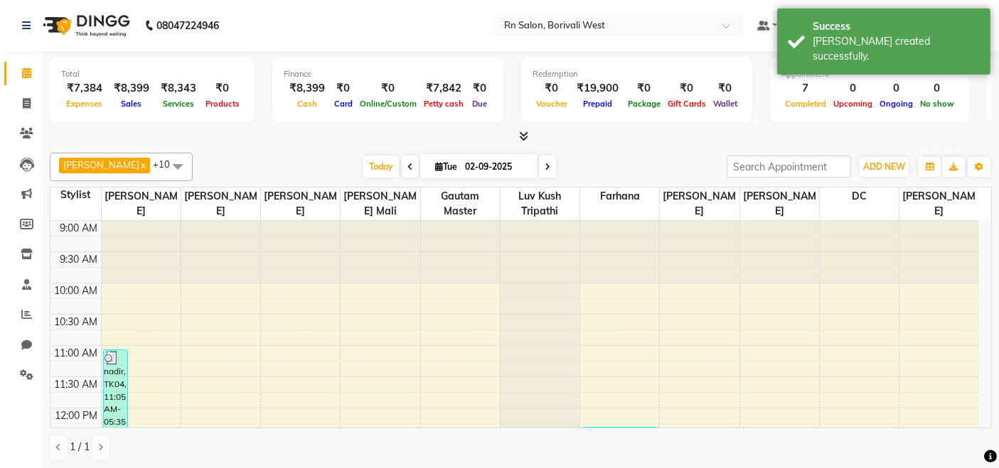
click at [589, 154] on div "Arpita Deshmukh x Beena jaiswar x DC x Farhana x Gautam master x Geeta Ghadi x …" at bounding box center [521, 167] width 942 height 28
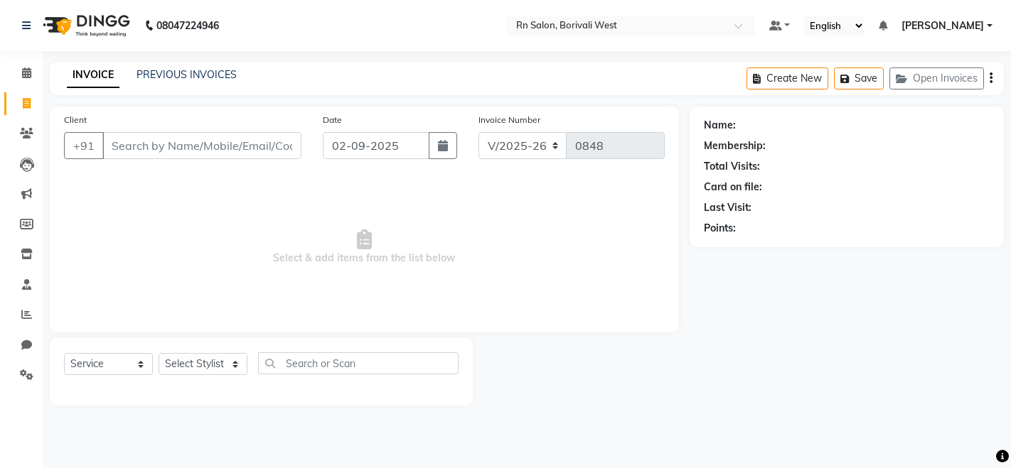
select select "8515"
select select "service"
click at [30, 70] on icon at bounding box center [26, 73] width 9 height 11
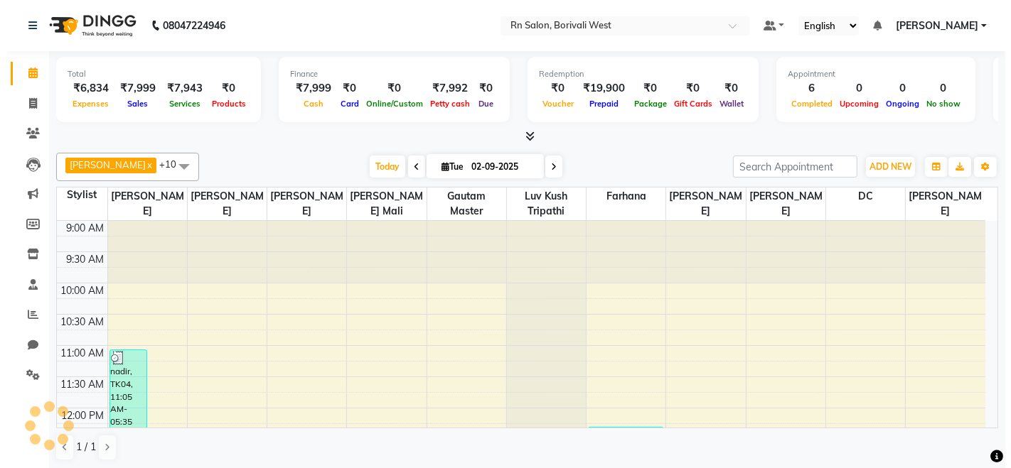
scroll to position [496, 0]
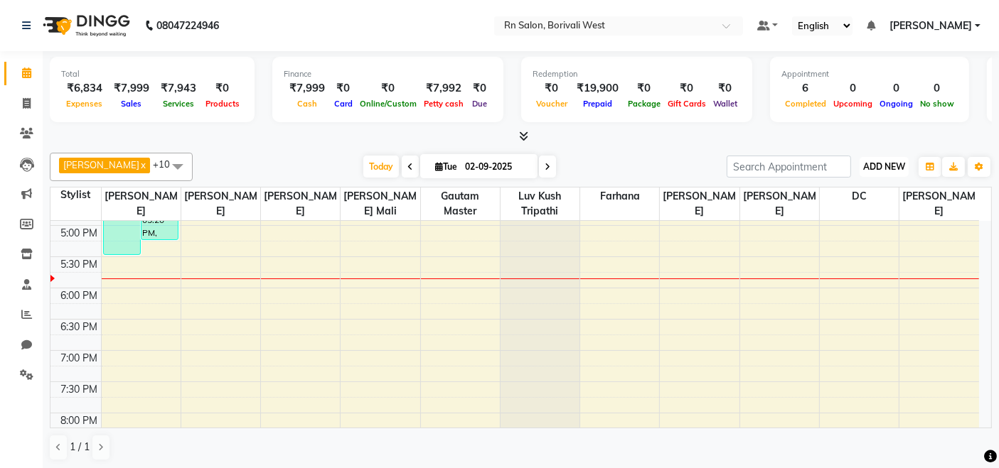
click at [893, 166] on span "ADD NEW" at bounding box center [884, 166] width 42 height 11
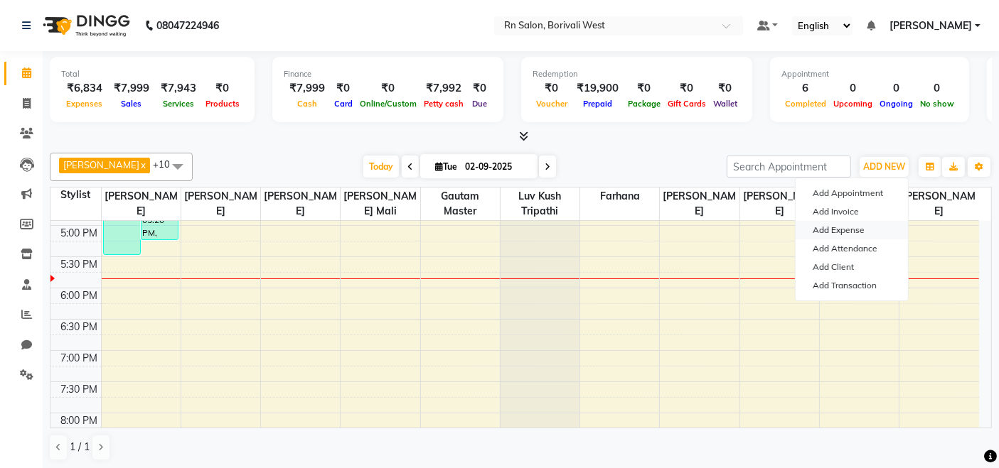
click at [857, 227] on link "Add Expense" at bounding box center [852, 230] width 112 height 18
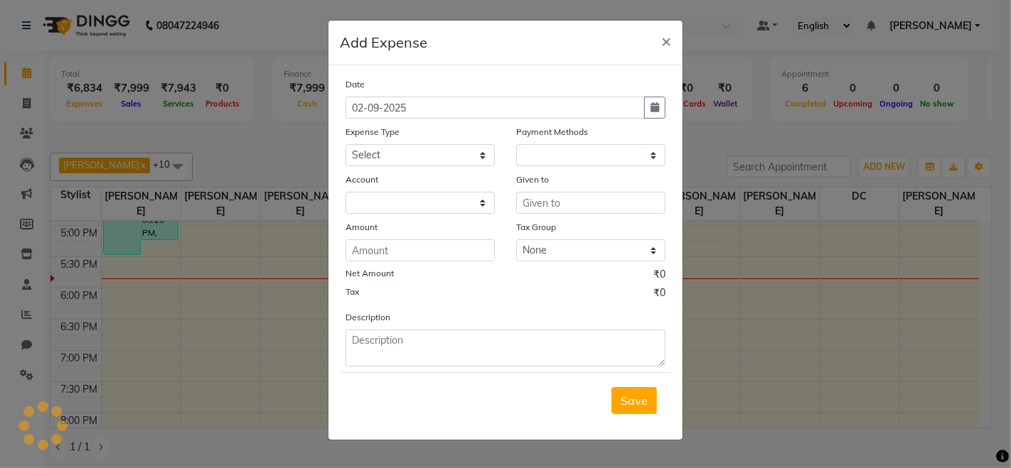
select select "1"
select select "7703"
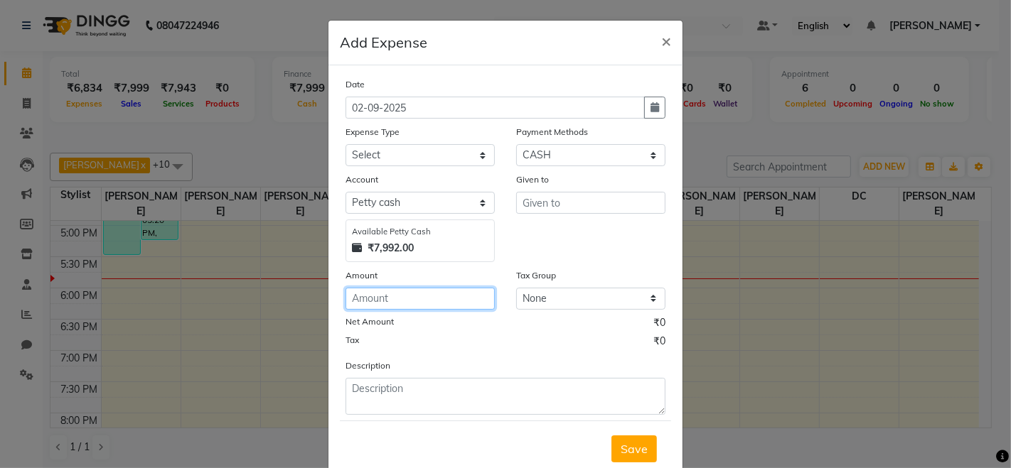
click at [369, 299] on input "number" at bounding box center [420, 299] width 149 height 22
type input "250"
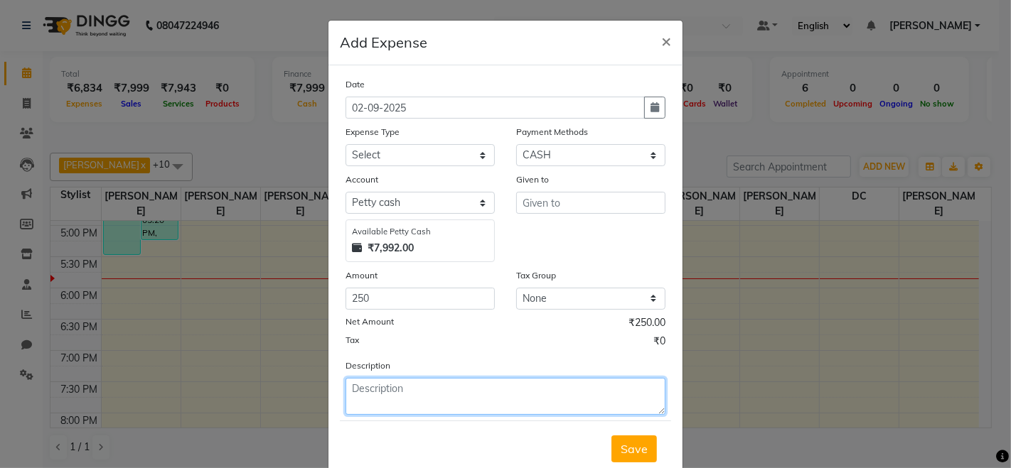
click at [353, 399] on textarea at bounding box center [506, 396] width 320 height 37
type textarea "gloves"
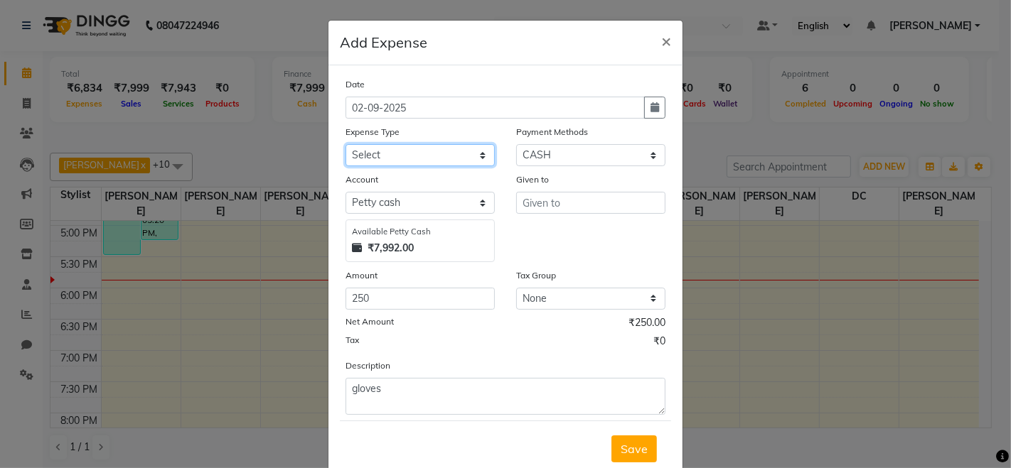
click at [444, 155] on select "Select Advance Salary Bank charges Cash transfer to hub Membership MILK Miscell…" at bounding box center [420, 155] width 149 height 22
select select "24216"
click at [346, 144] on select "Select Advance Salary Bank charges Cash transfer to hub Membership MILK Miscell…" at bounding box center [420, 155] width 149 height 22
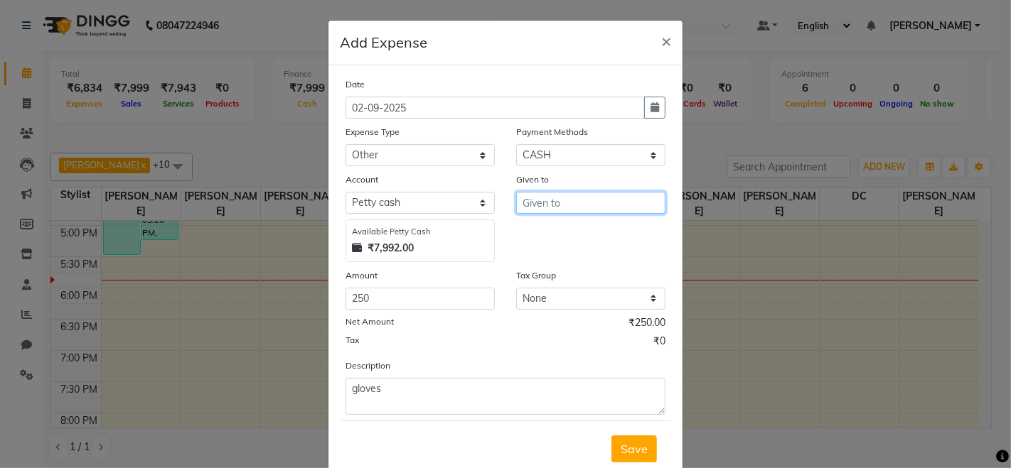
click at [569, 196] on input "text" at bounding box center [590, 203] width 149 height 22
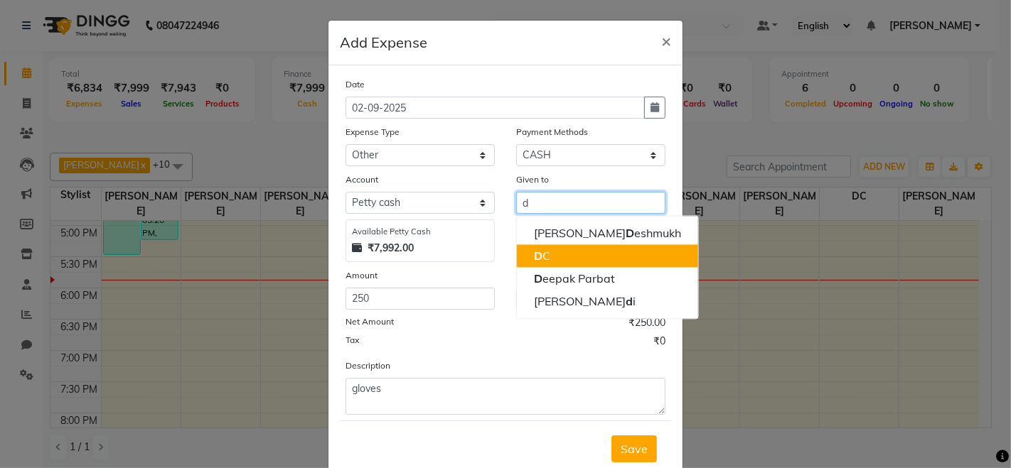
click at [569, 247] on button "D C" at bounding box center [607, 256] width 181 height 23
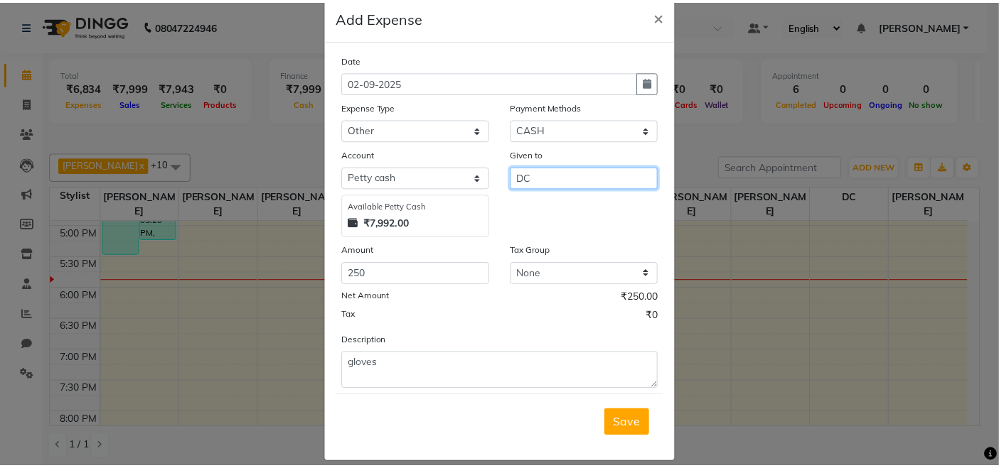
scroll to position [38, 0]
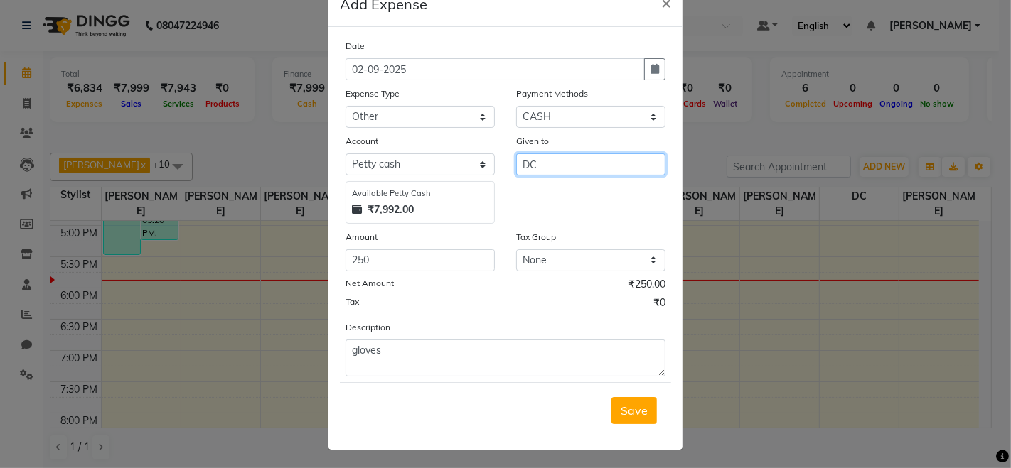
type input "DC"
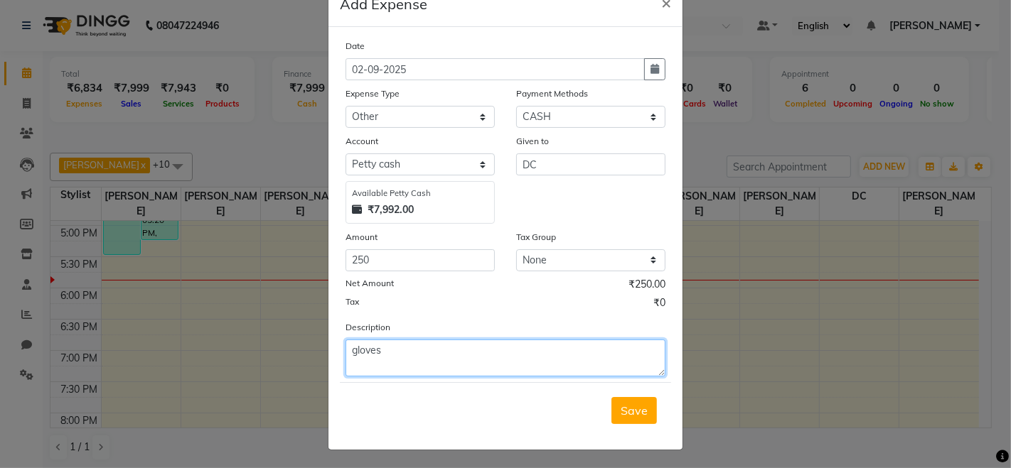
click at [434, 356] on textarea "gloves" at bounding box center [506, 358] width 320 height 37
type textarea "g"
type textarea "GLOVES"
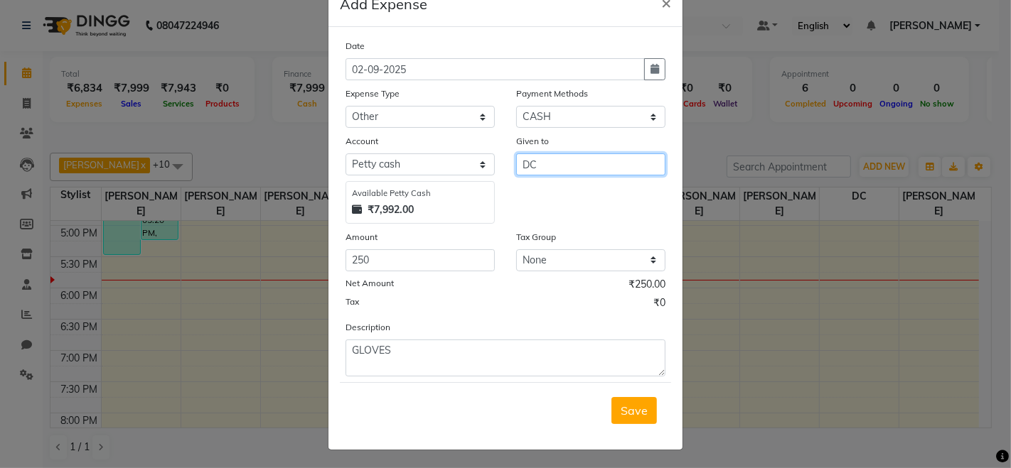
click at [601, 174] on input "DC" at bounding box center [590, 165] width 149 height 22
type input "D"
type input "[PERSON_NAME]"
click at [621, 407] on span "Save" at bounding box center [634, 411] width 27 height 14
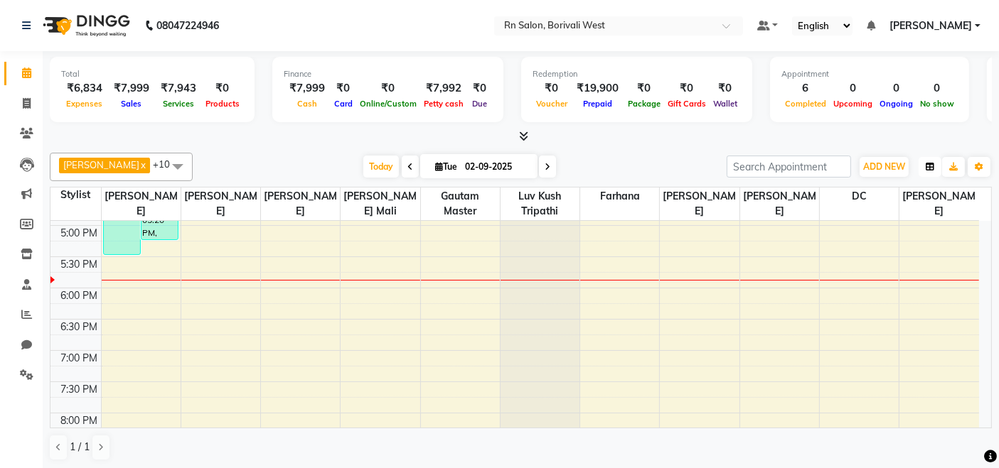
click at [925, 172] on button "button" at bounding box center [930, 167] width 23 height 20
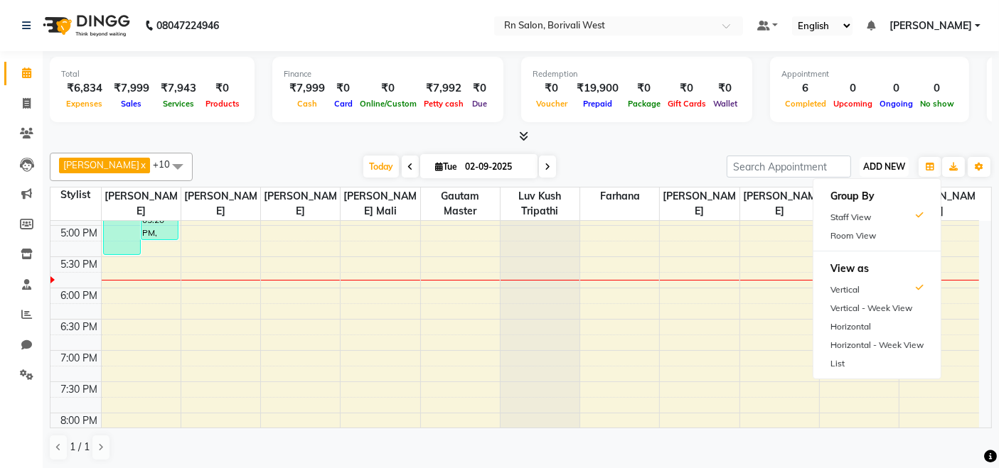
click at [887, 167] on span "ADD NEW" at bounding box center [884, 166] width 42 height 11
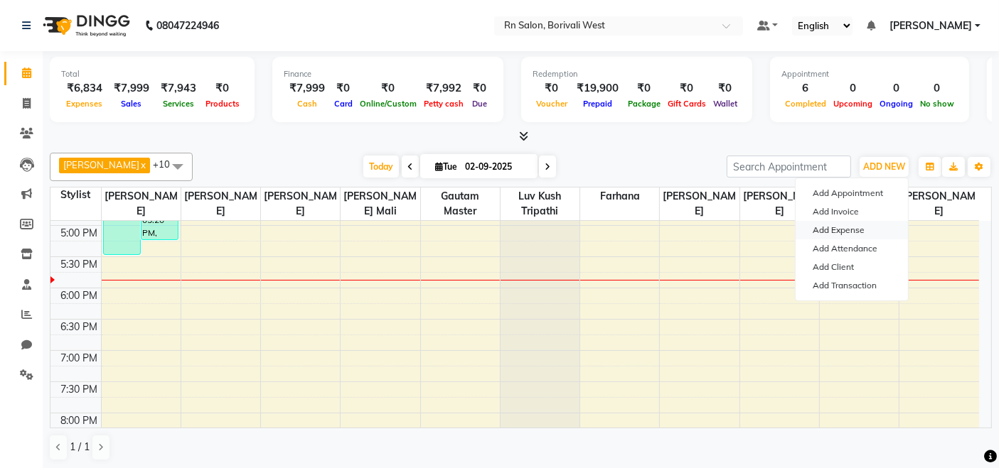
click at [839, 226] on link "Add Expense" at bounding box center [852, 230] width 112 height 18
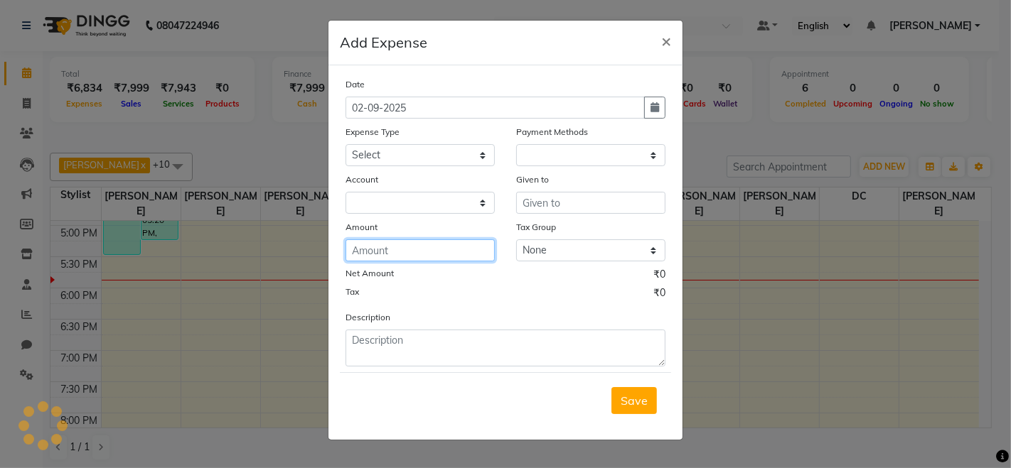
click at [368, 248] on input "number" at bounding box center [420, 251] width 149 height 22
select select "1"
select select "7703"
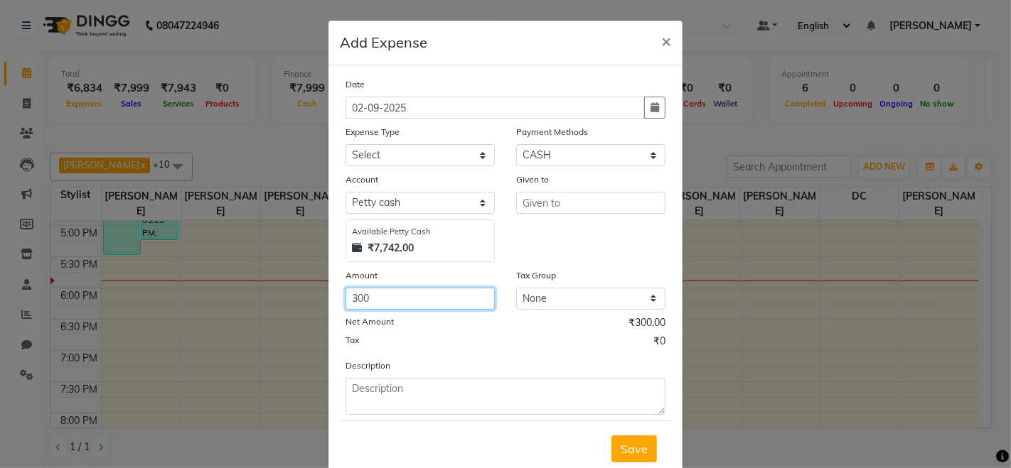
type input "300"
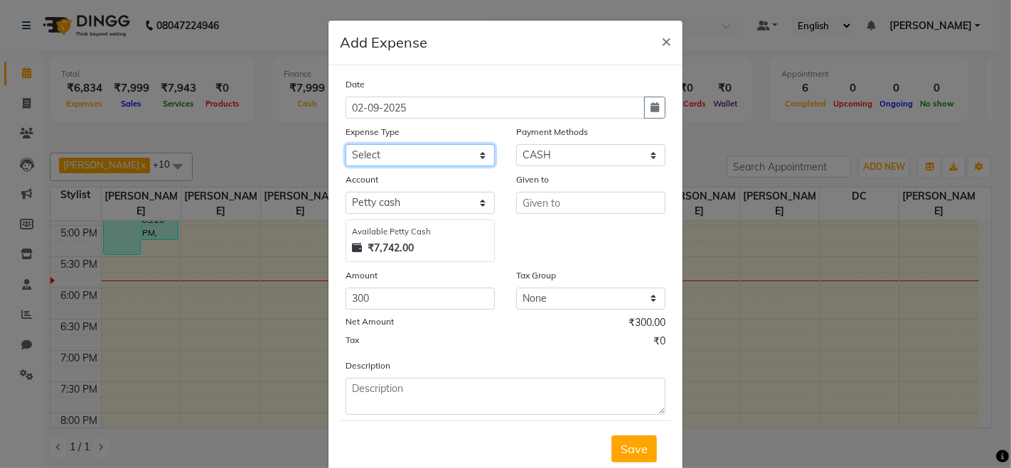
click at [380, 157] on select "Select Advance Salary Bank charges Cash transfer to hub Membership MILK Miscell…" at bounding box center [420, 155] width 149 height 22
select select "24216"
click at [346, 144] on select "Select Advance Salary Bank charges Cash transfer to hub Membership MILK Miscell…" at bounding box center [420, 155] width 149 height 22
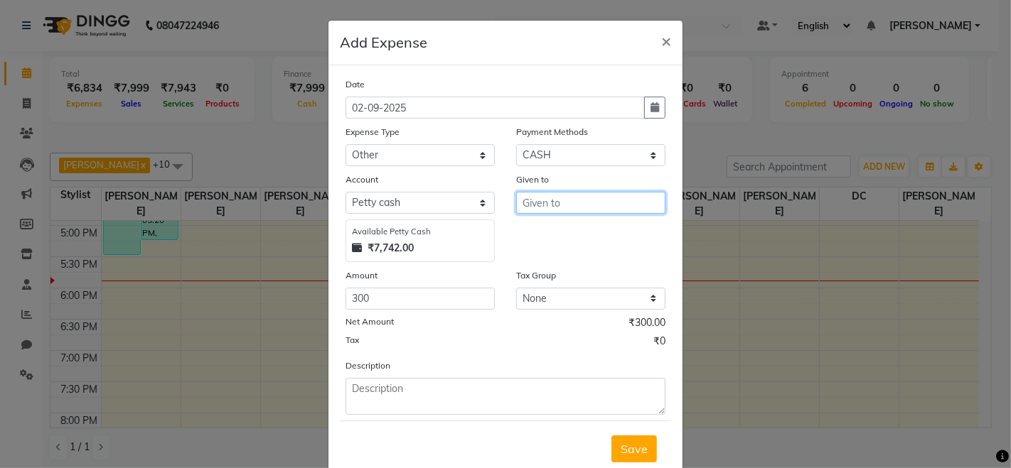
click at [556, 196] on input "text" at bounding box center [590, 203] width 149 height 22
type input "DC"
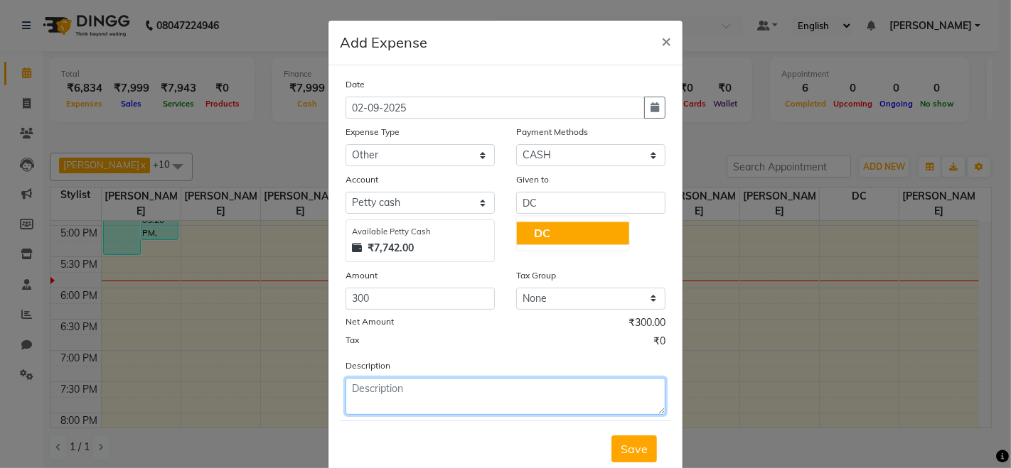
click at [455, 395] on textarea at bounding box center [506, 396] width 320 height 37
click at [461, 392] on textarea at bounding box center [506, 396] width 320 height 37
type textarea "2 HAND PILLOWS"
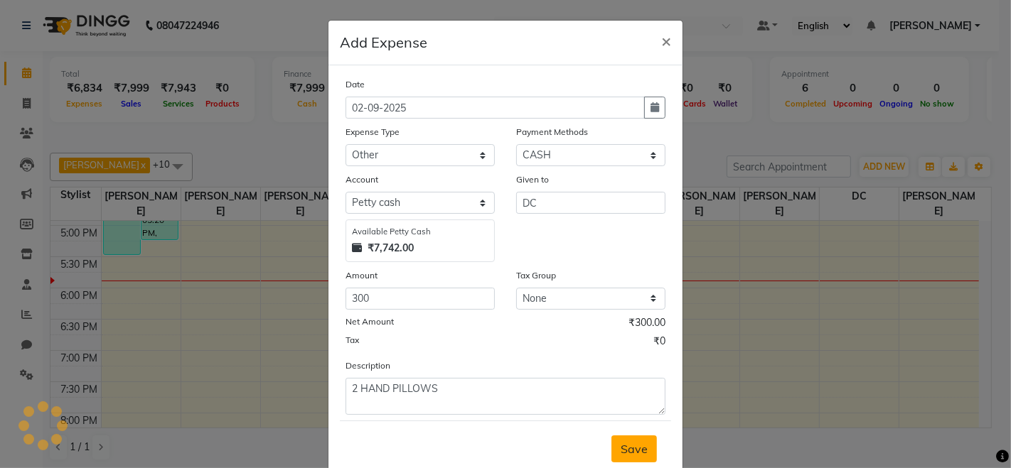
click at [641, 456] on button "Save" at bounding box center [633, 449] width 45 height 27
